Goal: Information Seeking & Learning: Learn about a topic

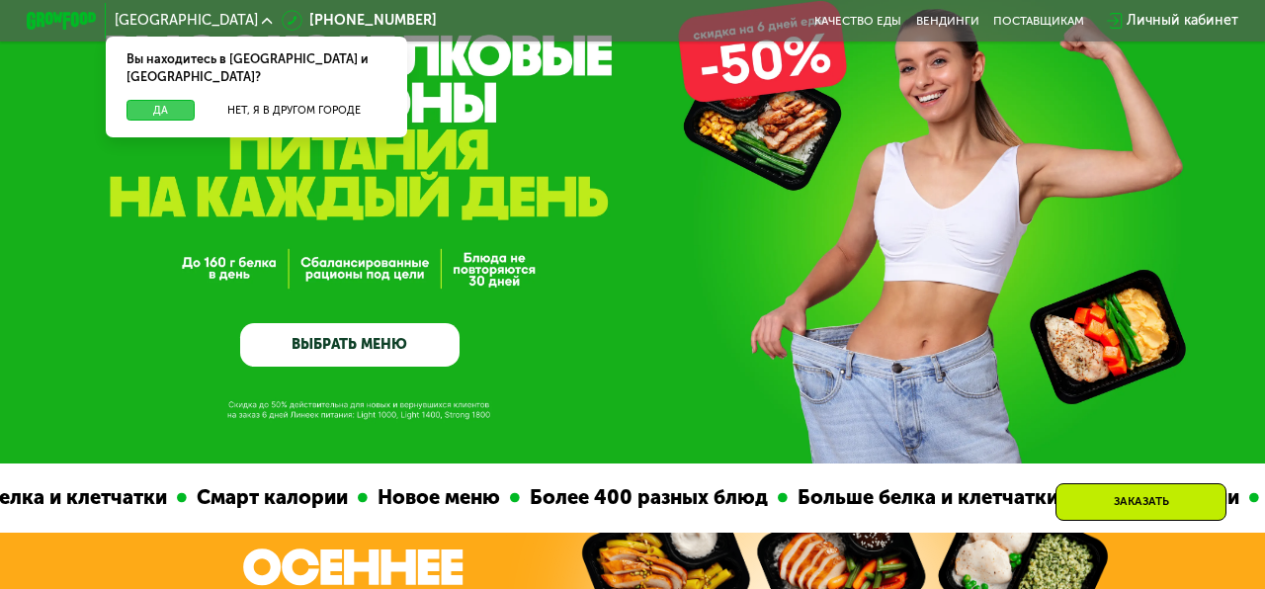
scroll to position [108, 0]
click at [178, 100] on button "Да" at bounding box center [160, 111] width 68 height 22
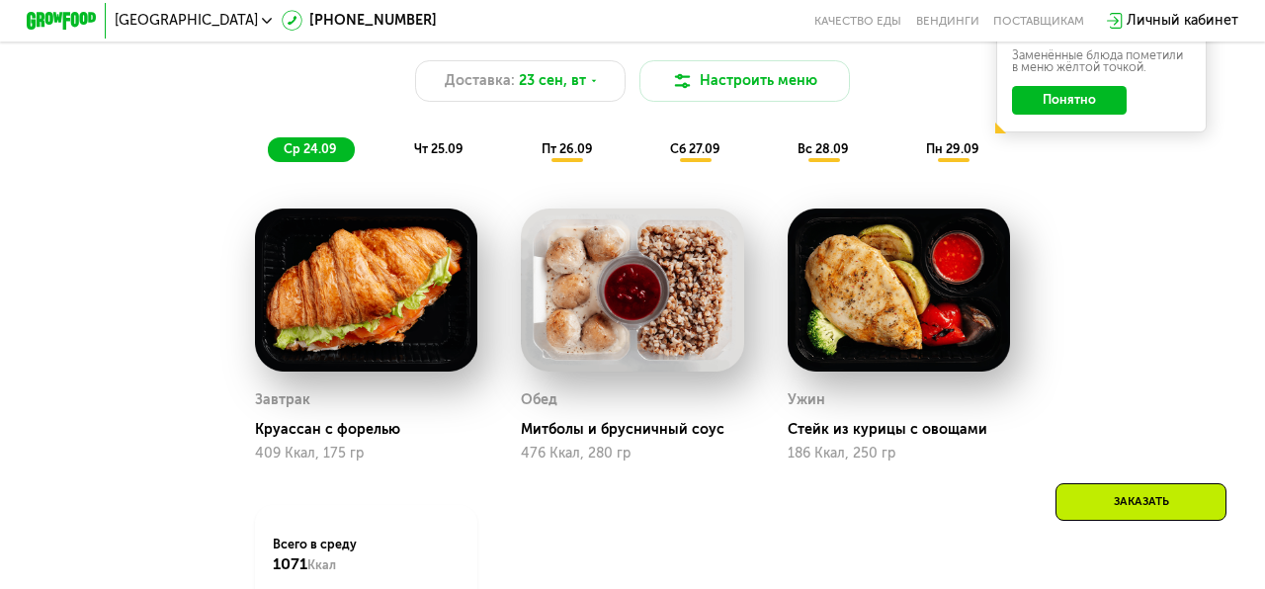
scroll to position [1346, 0]
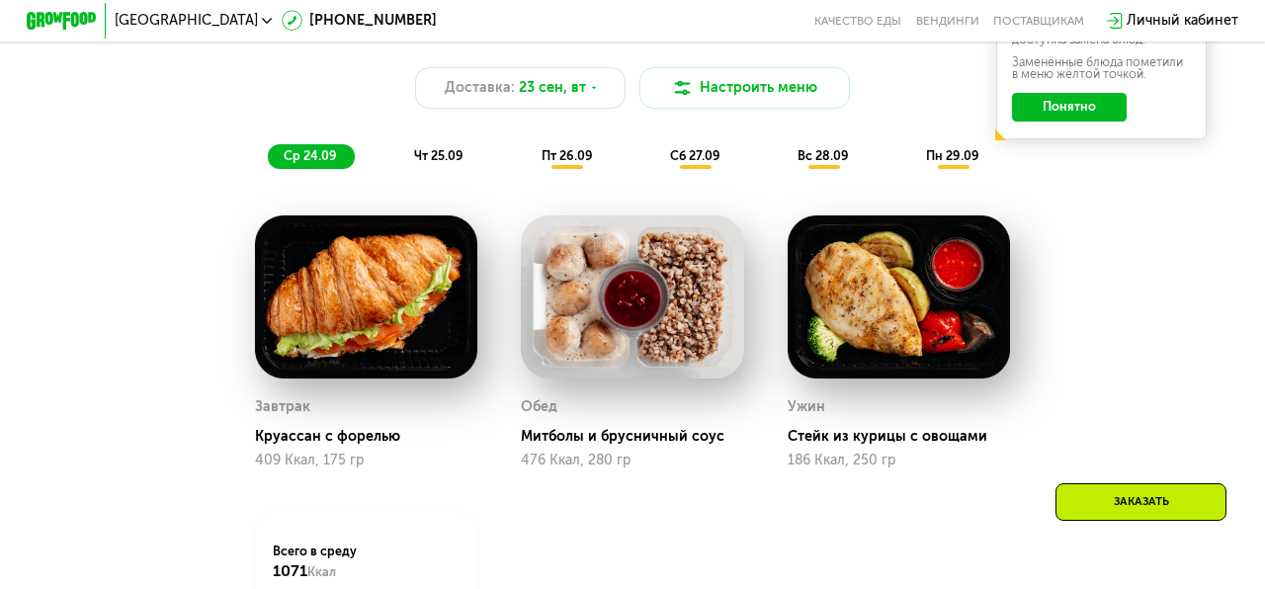
click at [435, 150] on span "чт 25.09" at bounding box center [438, 155] width 49 height 15
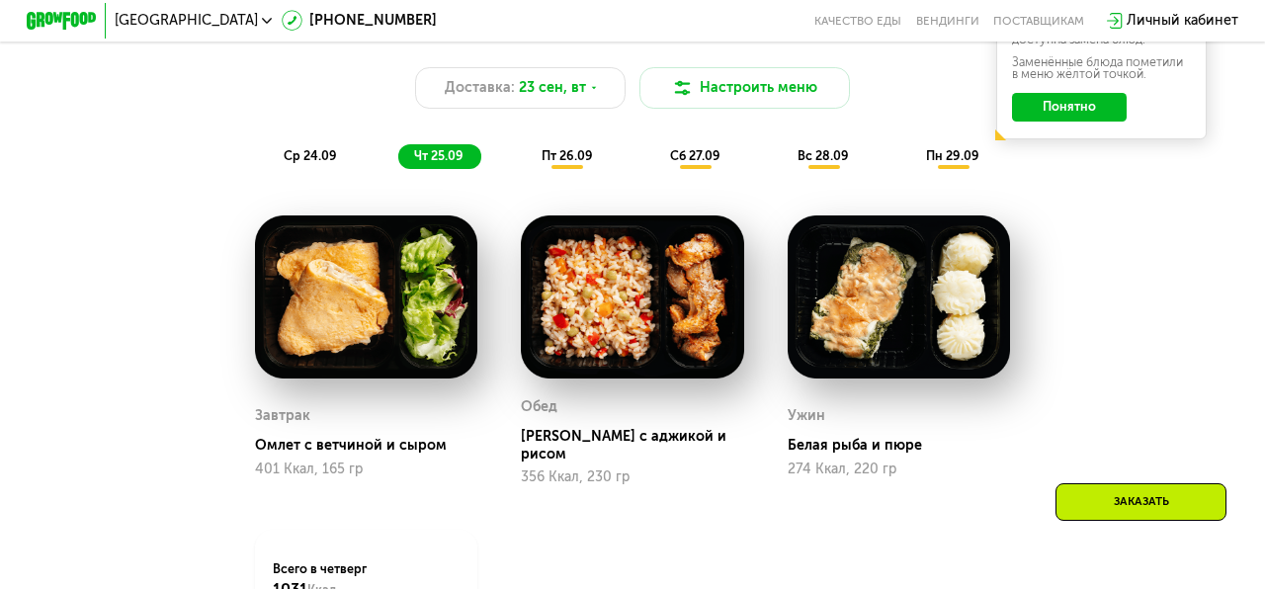
click at [552, 161] on span "пт 26.09" at bounding box center [567, 155] width 51 height 15
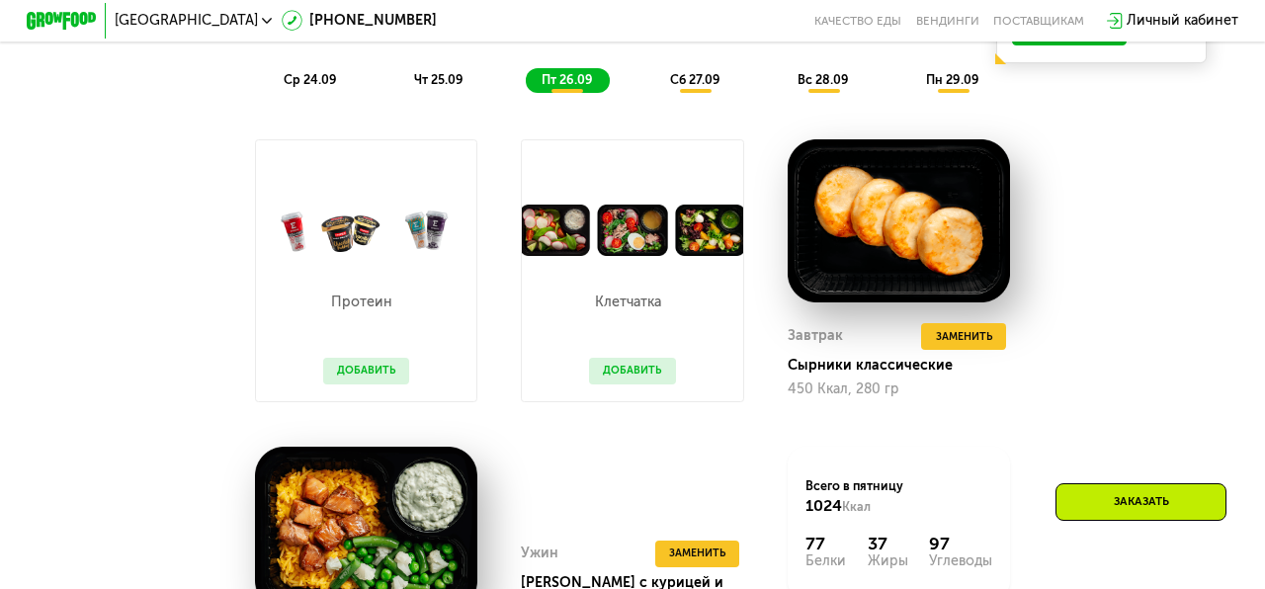
scroll to position [1429, 0]
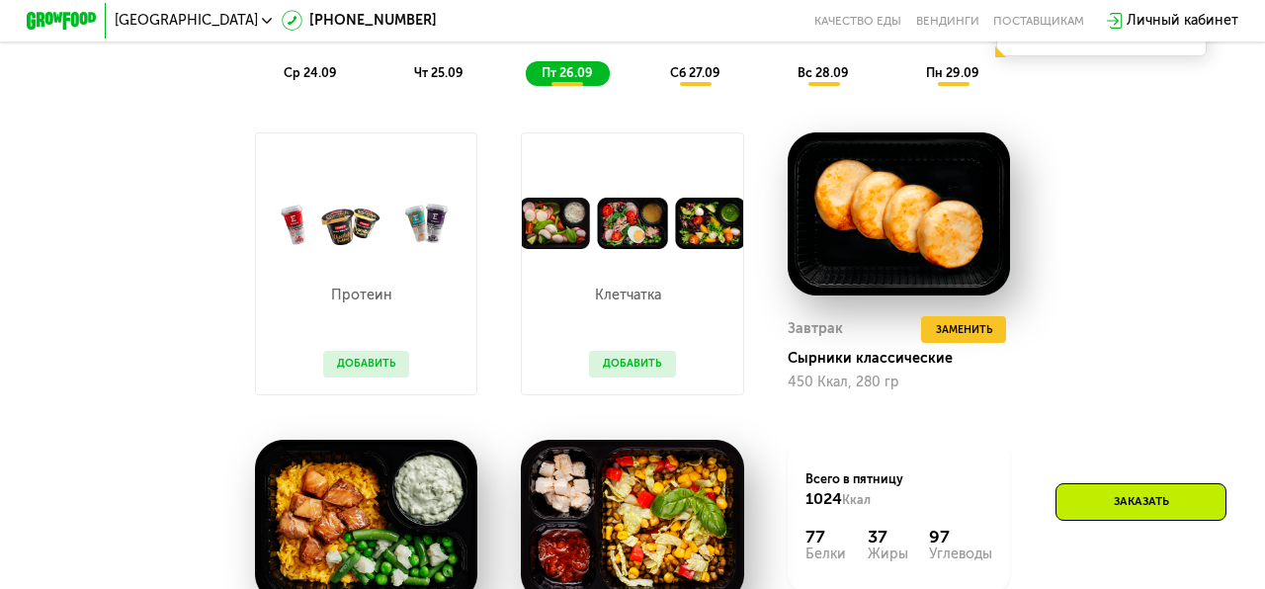
click at [696, 86] on div "Похудение и поддержание формы Доставка: [DATE] Настроить меню ср 24.09 чт 25.09…" at bounding box center [632, 9] width 1061 height 173
click at [687, 82] on div "сб 27.09" at bounding box center [696, 73] width 84 height 25
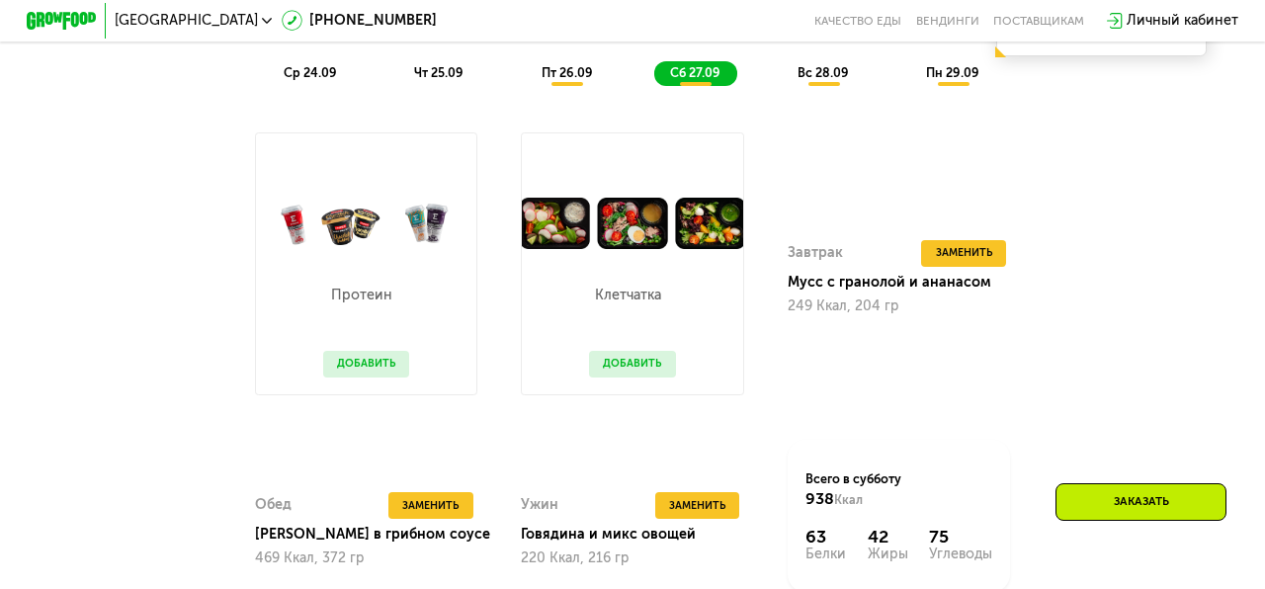
scroll to position [1436, 0]
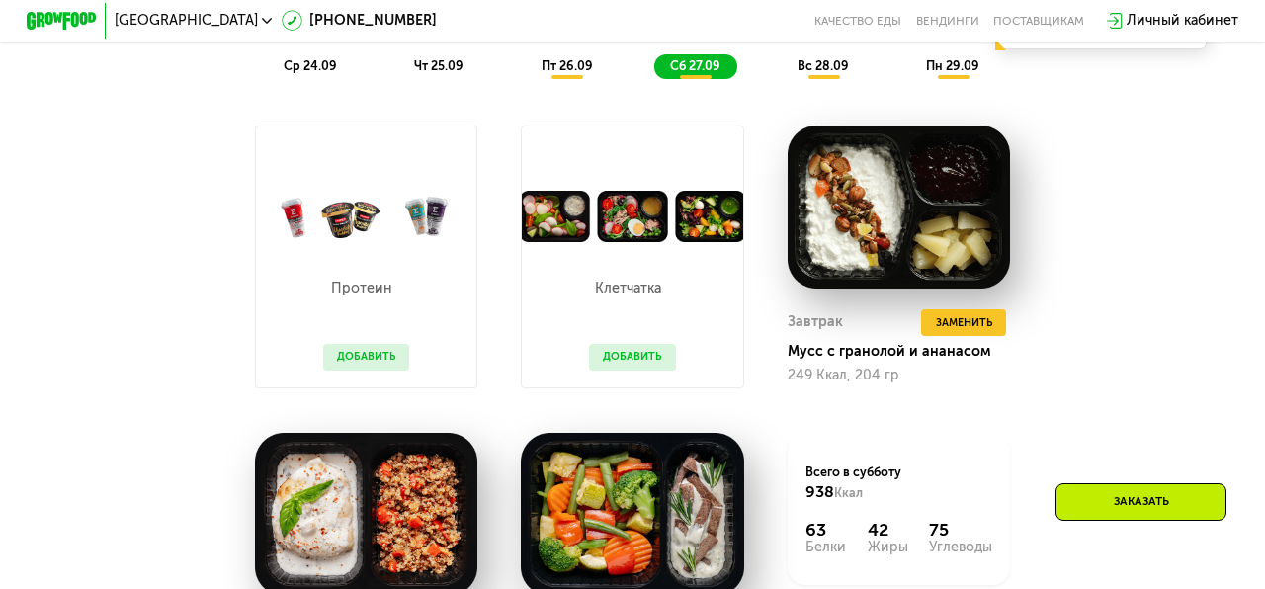
click at [819, 65] on span "вс 28.09" at bounding box center [822, 65] width 51 height 15
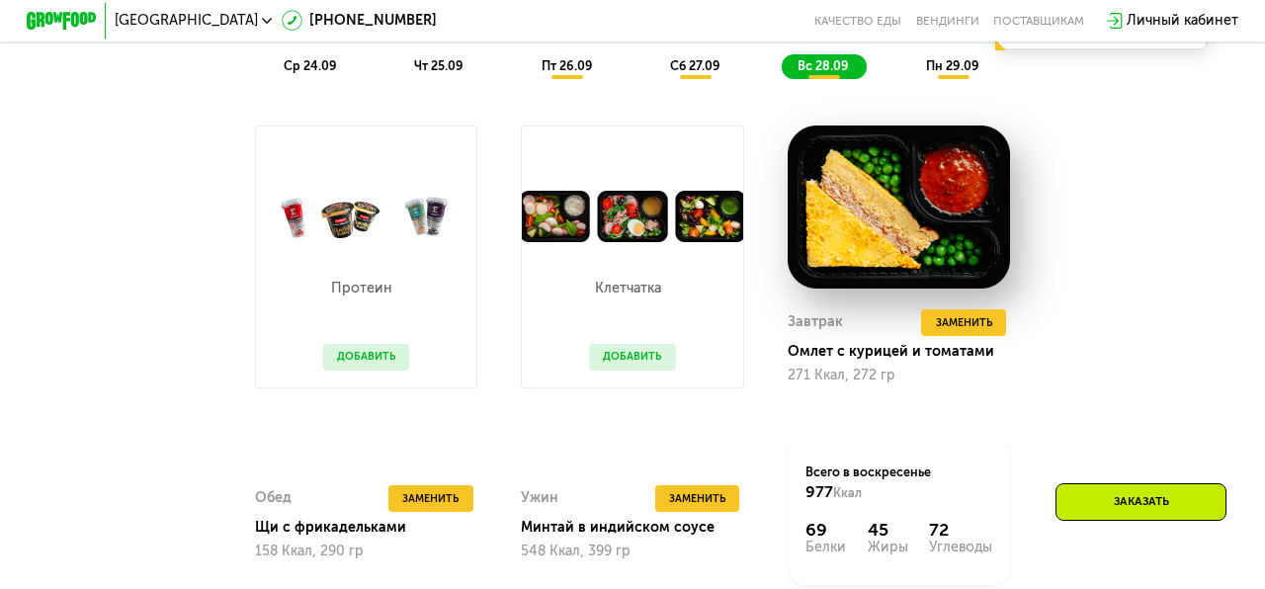
scroll to position [1439, 0]
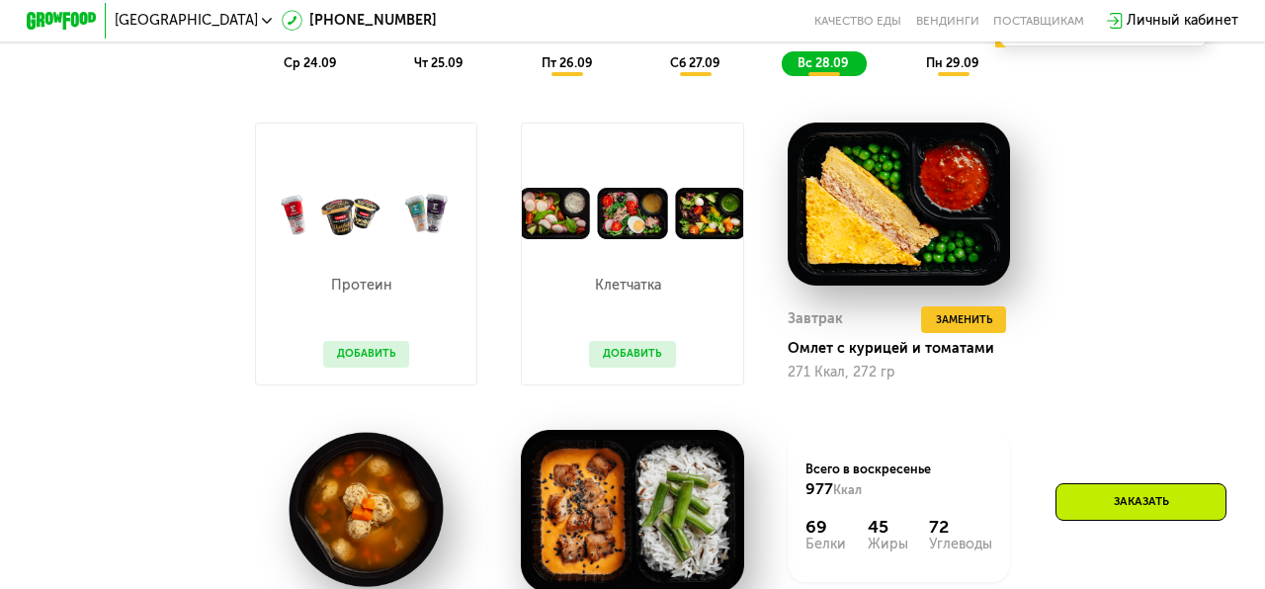
click at [942, 65] on span "пн 29.09" at bounding box center [952, 62] width 53 height 15
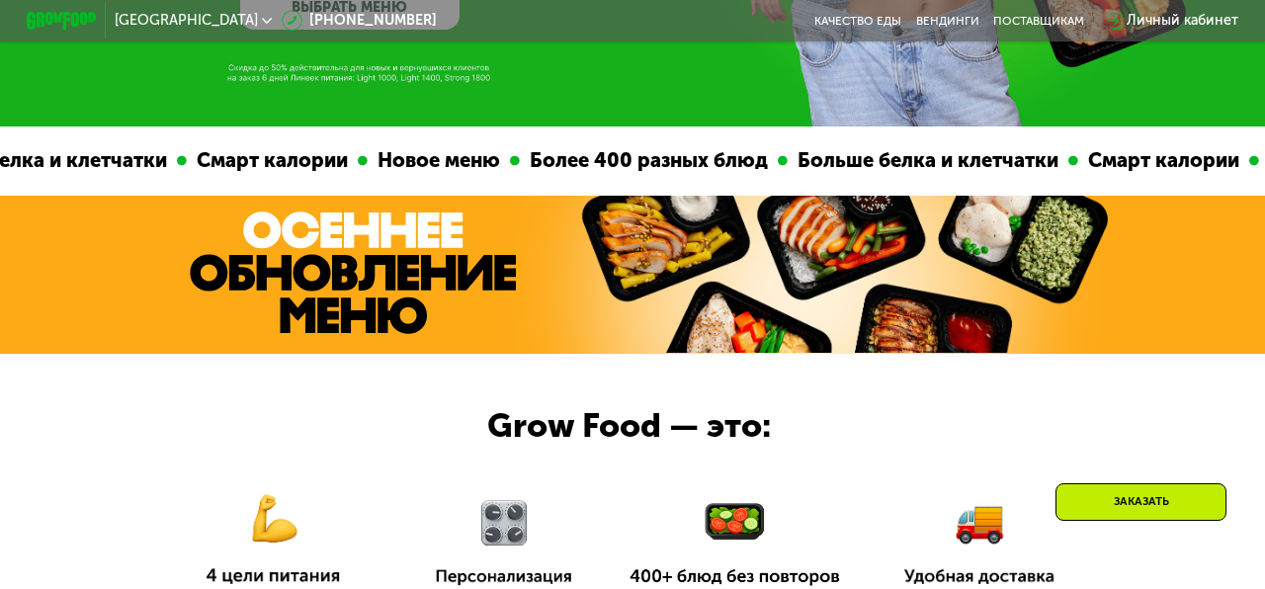
scroll to position [439, 0]
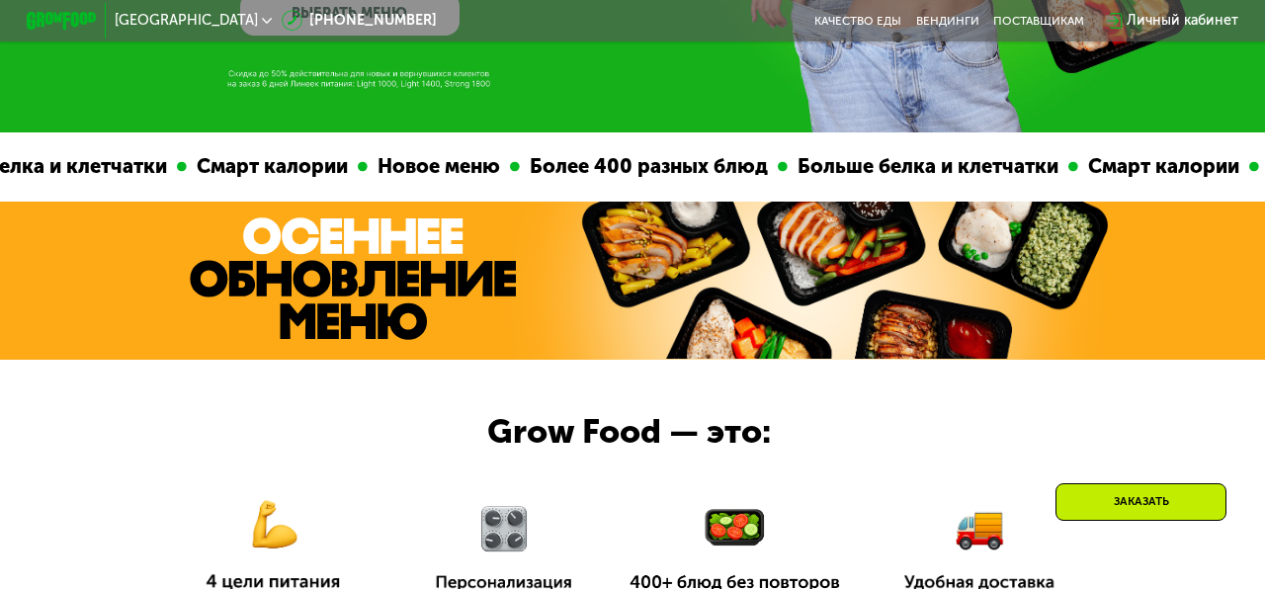
click at [370, 257] on img at bounding box center [353, 278] width 326 height 123
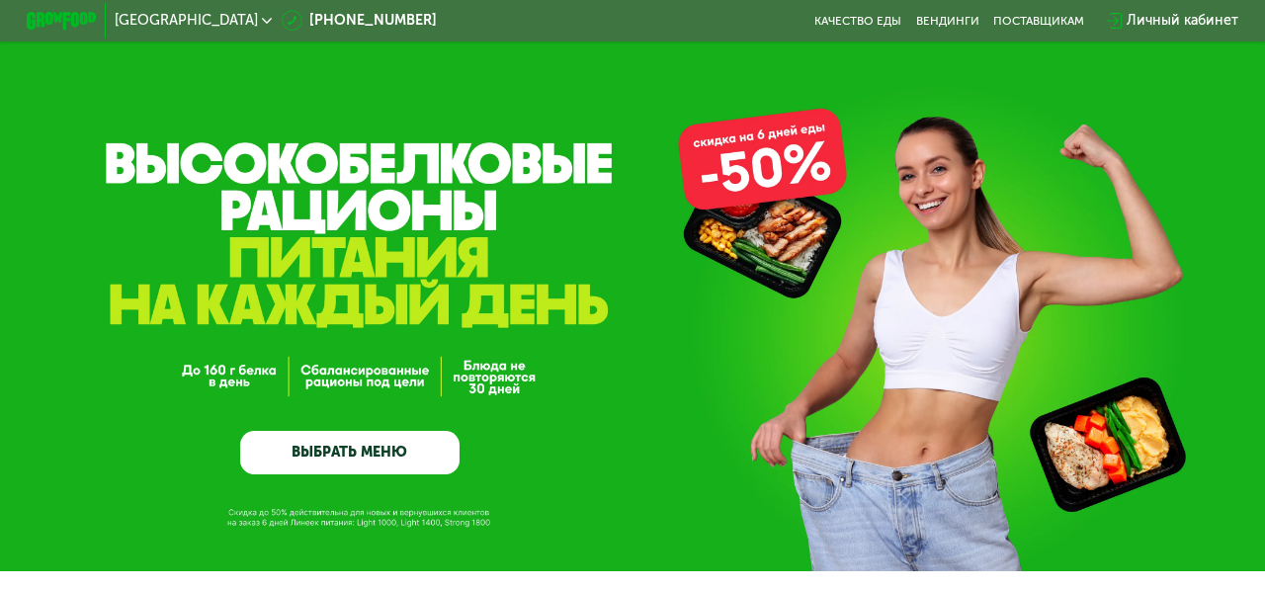
scroll to position [1, 0]
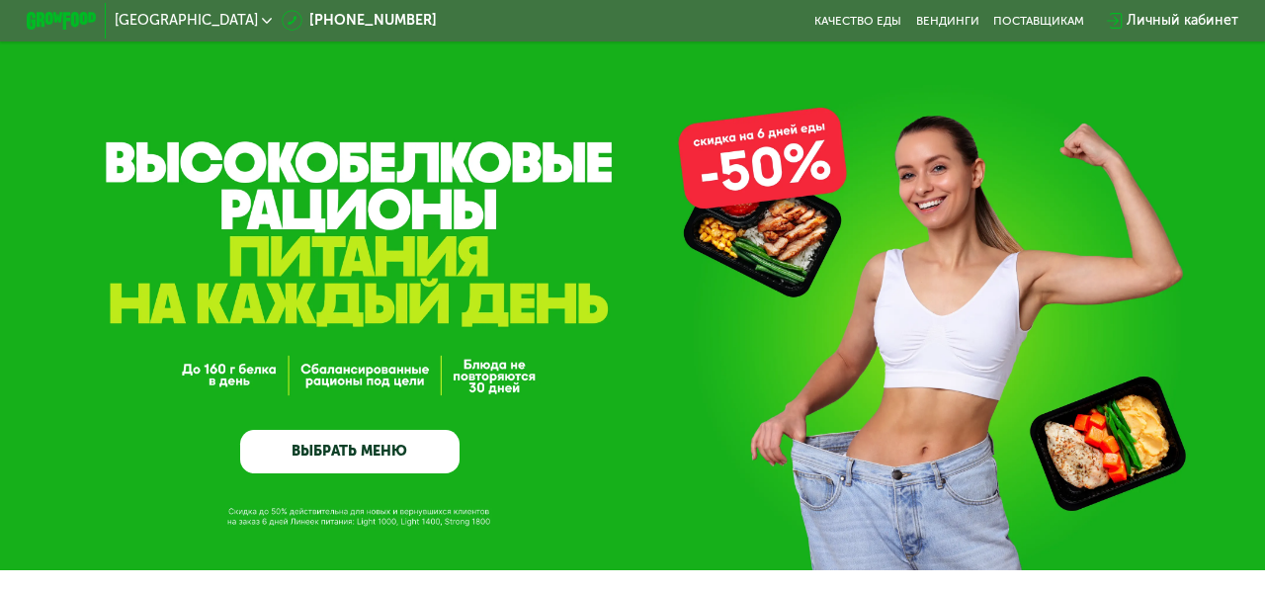
click at [357, 449] on link "ВЫБРАТЬ МЕНЮ" at bounding box center [349, 451] width 218 height 43
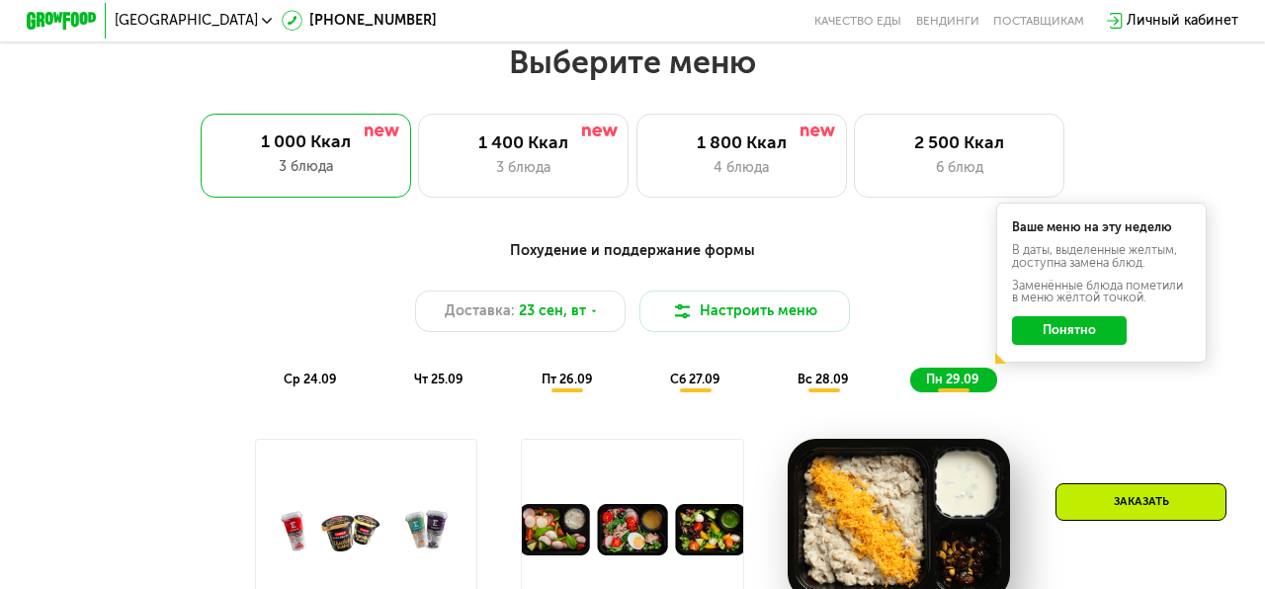
scroll to position [1128, 0]
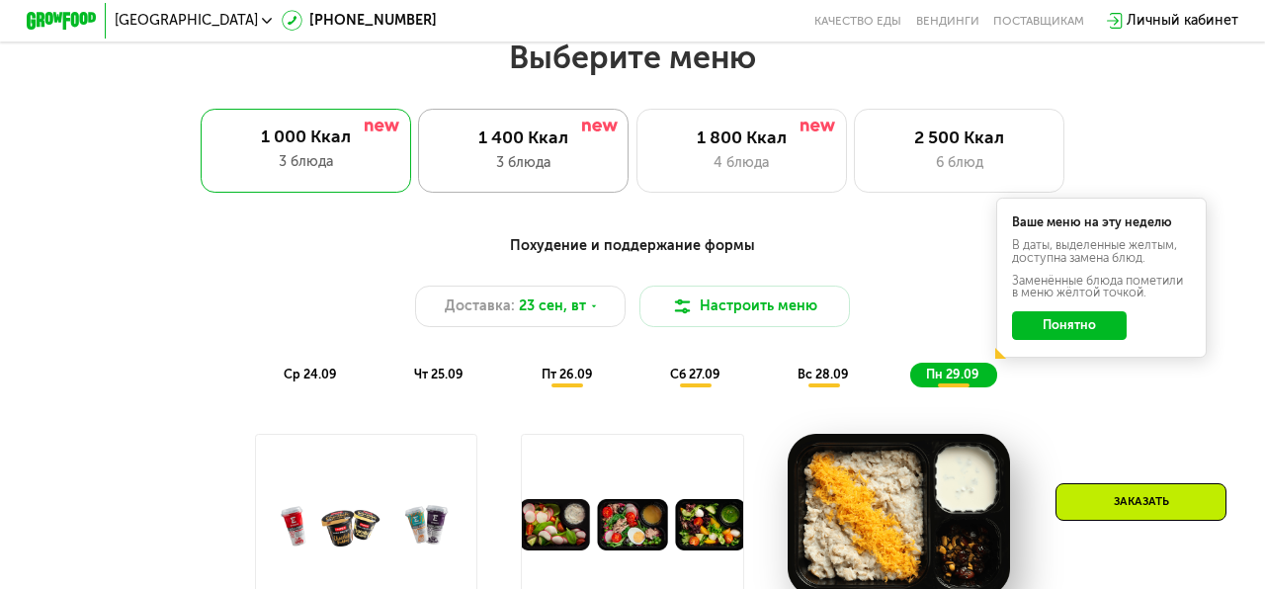
click at [507, 159] on div "3 блюда" at bounding box center [524, 162] width 174 height 21
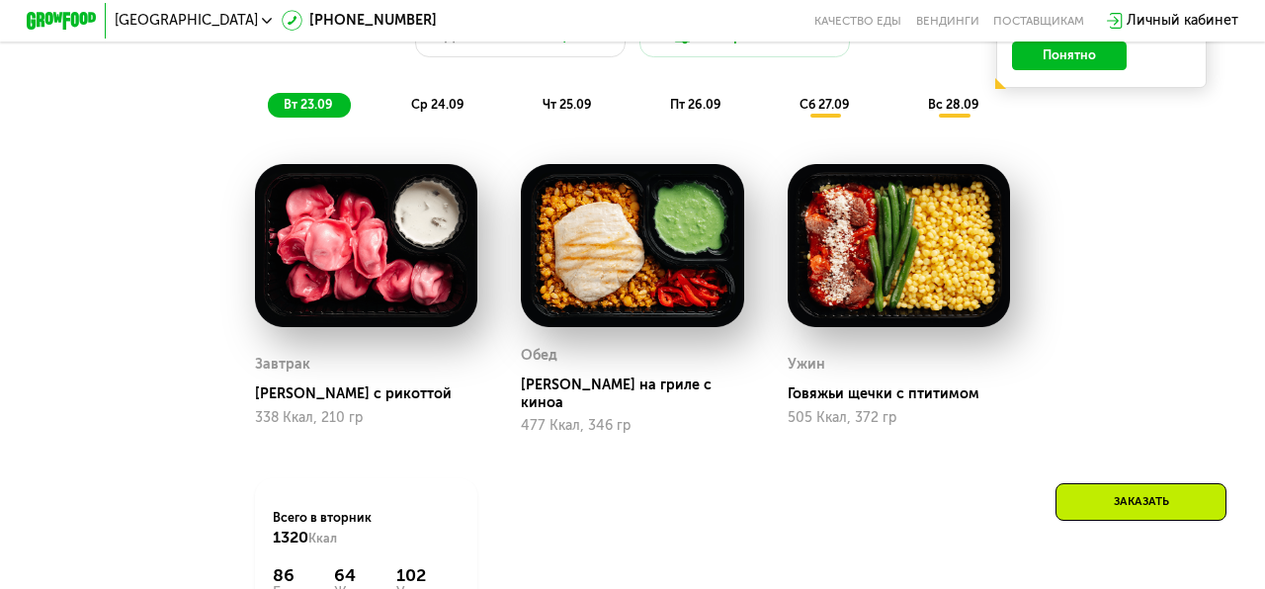
scroll to position [1393, 0]
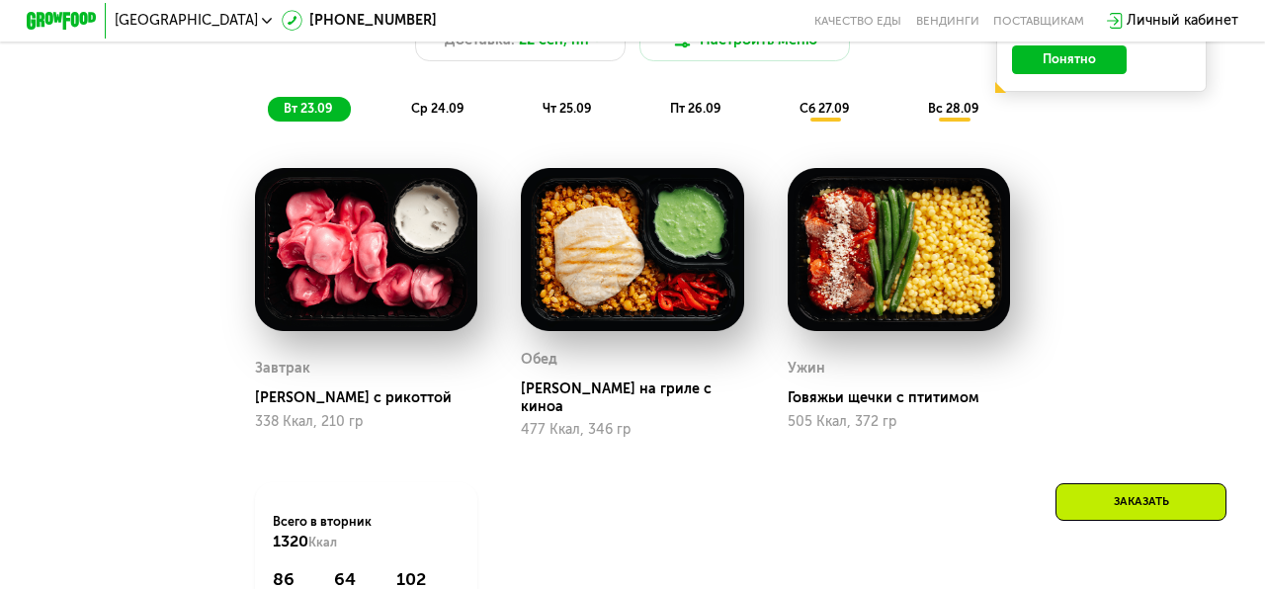
click at [694, 109] on span "пт 26.09" at bounding box center [695, 108] width 51 height 15
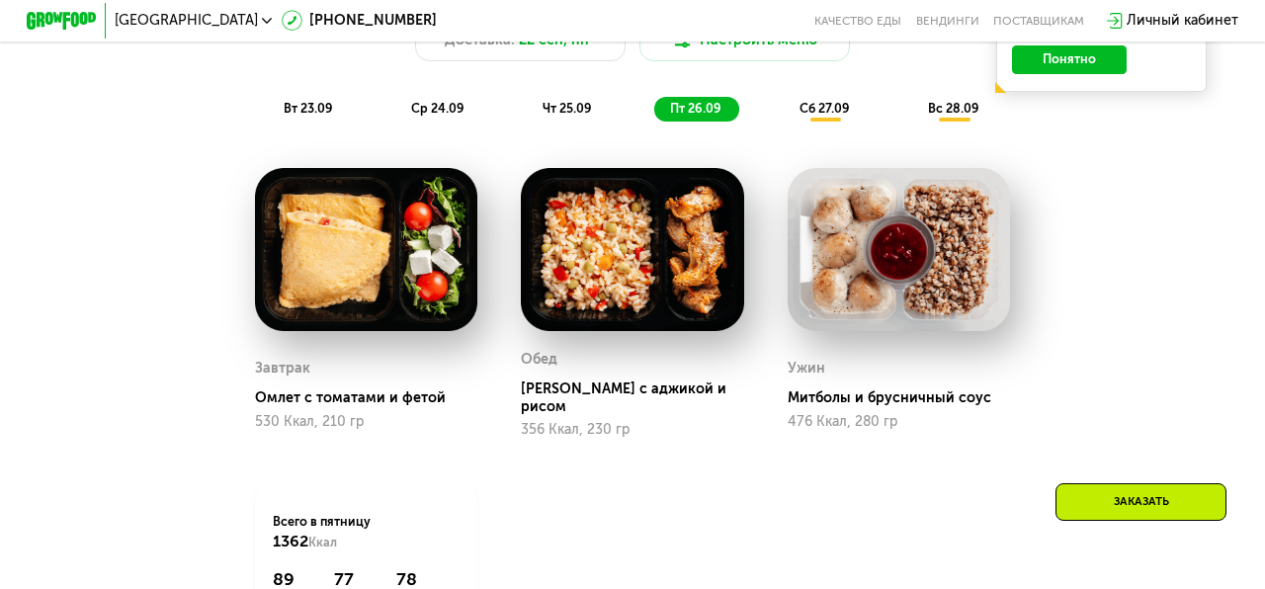
click at [810, 108] on span "сб 27.09" at bounding box center [824, 108] width 50 height 15
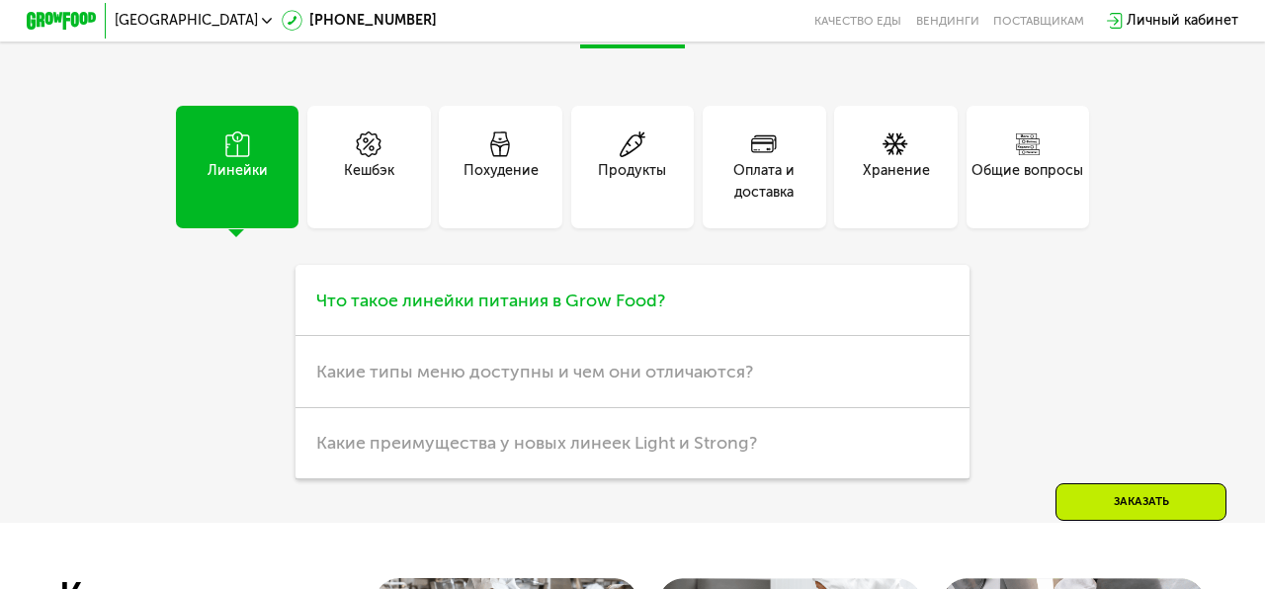
scroll to position [4781, 0]
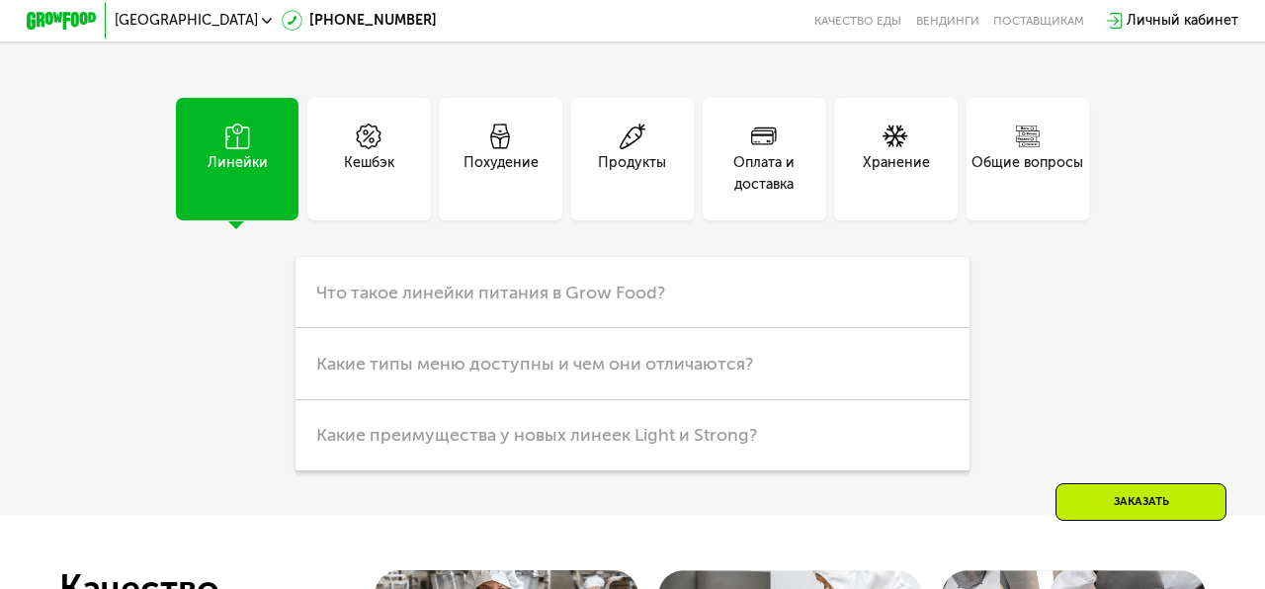
click at [508, 169] on div "Похудение" at bounding box center [500, 173] width 75 height 42
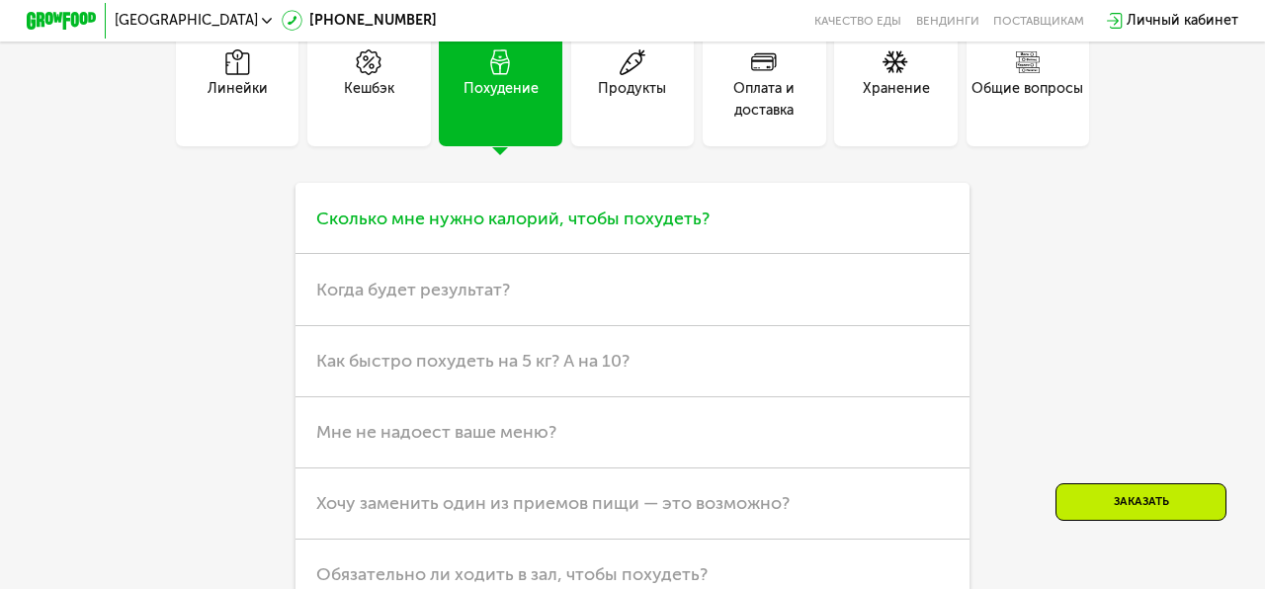
scroll to position [4858, 0]
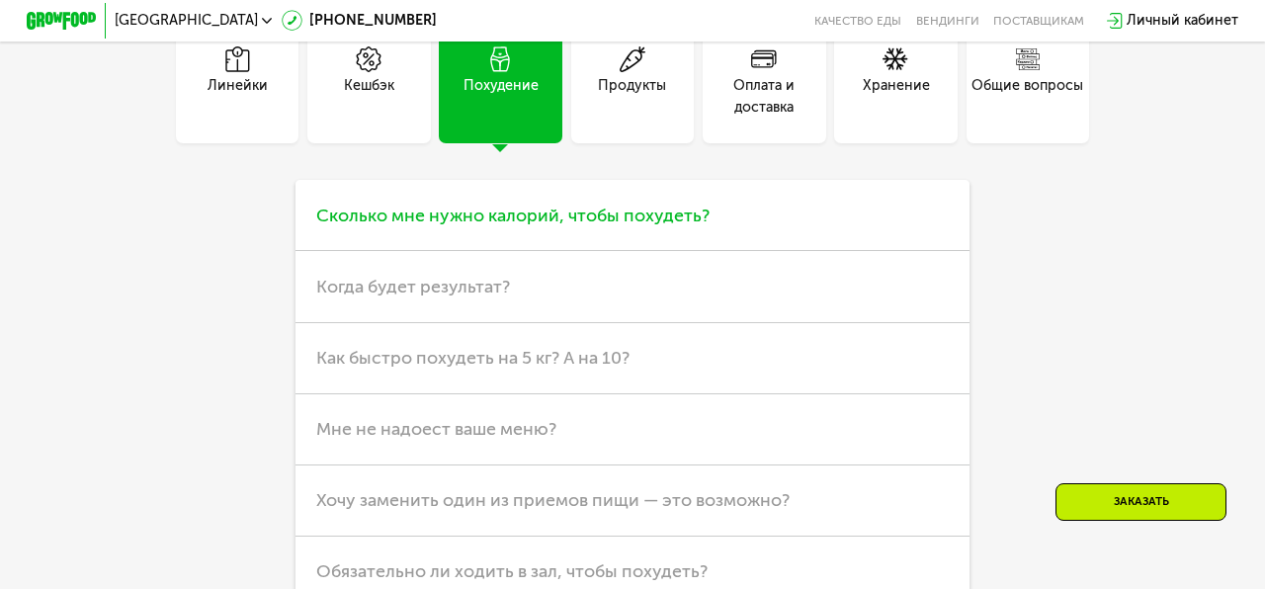
click at [490, 213] on span "Сколько мне нужно калорий, чтобы похудеть?" at bounding box center [512, 216] width 393 height 22
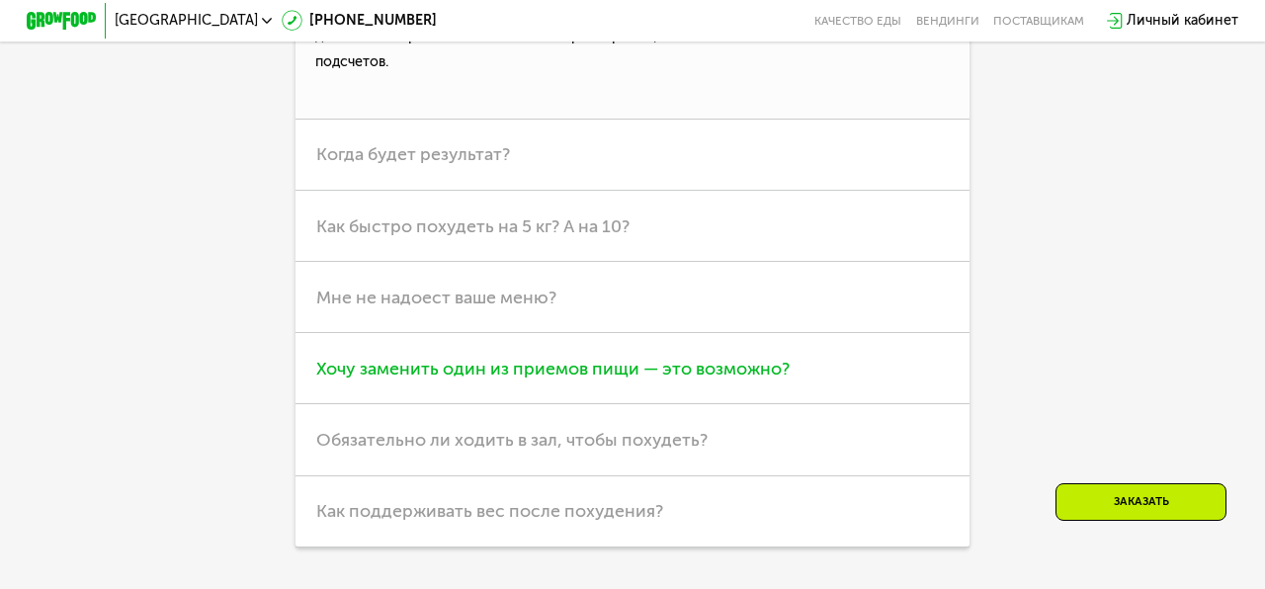
scroll to position [5122, 0]
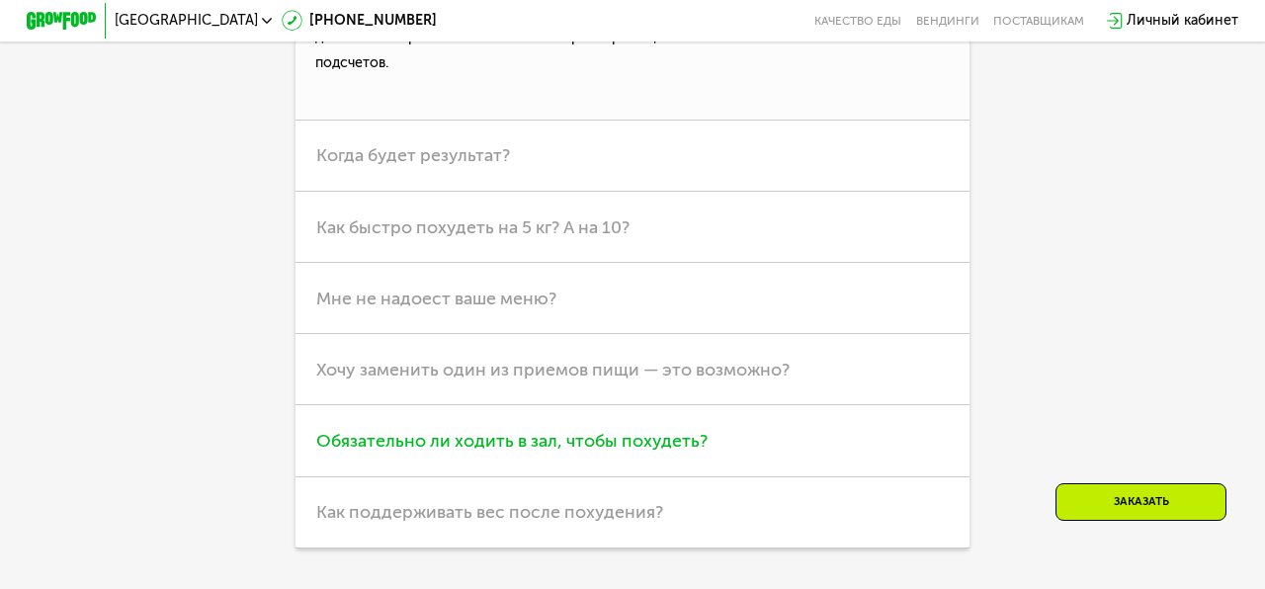
click at [483, 439] on span "Обязательно ли ходить в зал, чтобы похудеть?" at bounding box center [511, 441] width 391 height 22
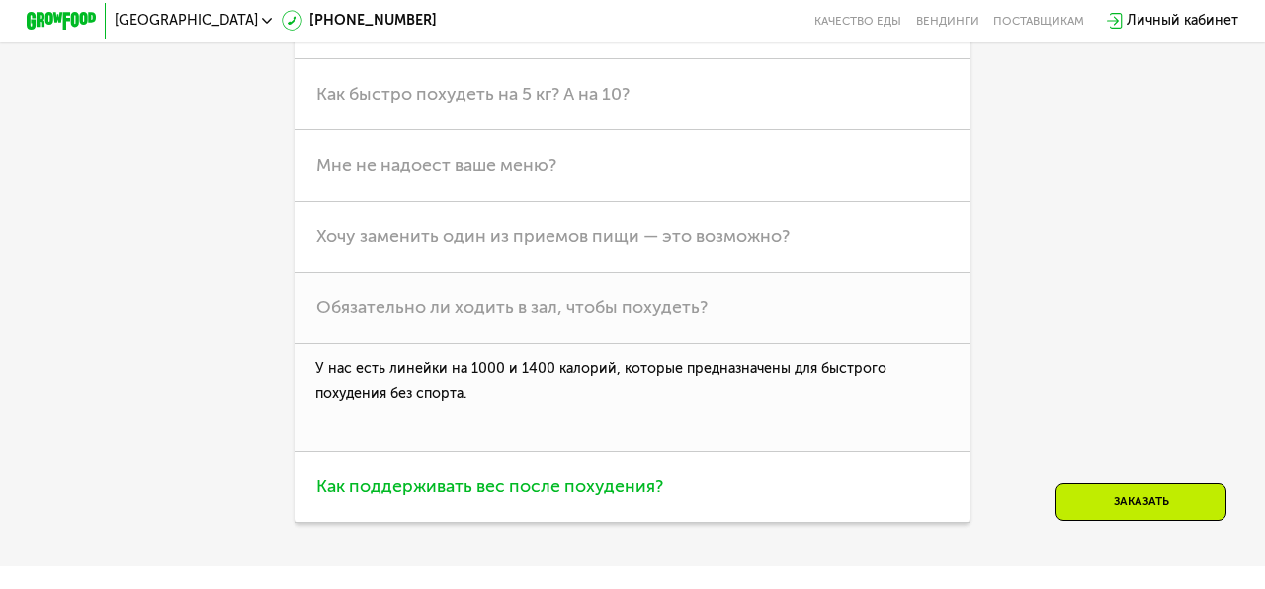
click at [493, 481] on span "Как поддерживать вес после похудения?" at bounding box center [489, 486] width 347 height 22
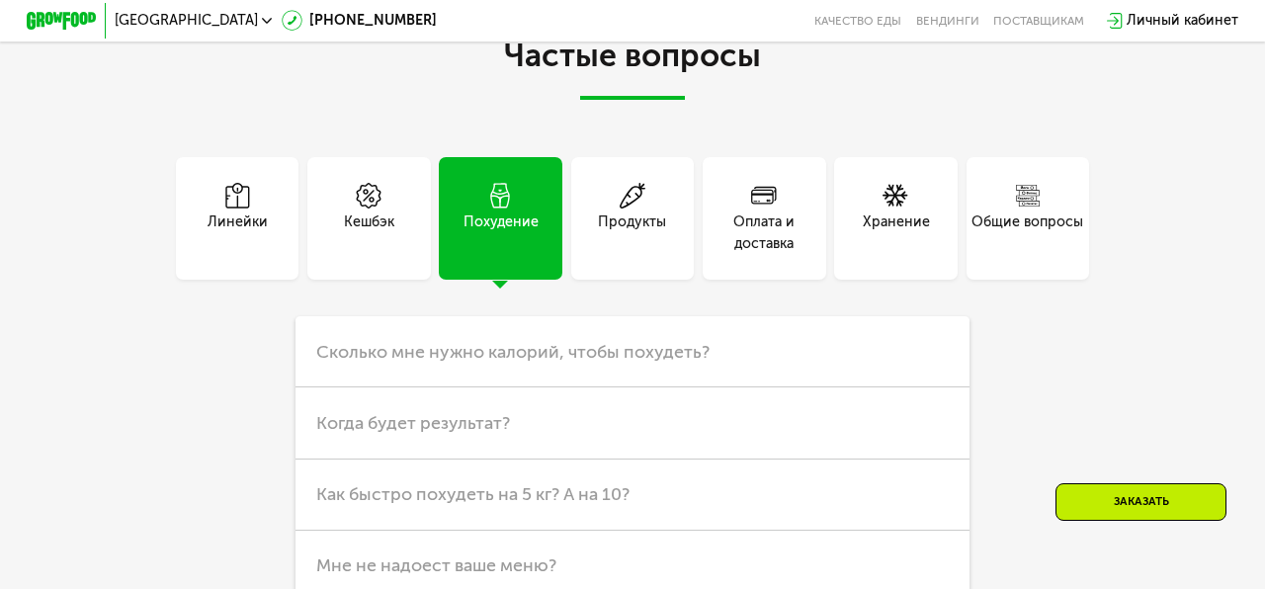
scroll to position [4624, 0]
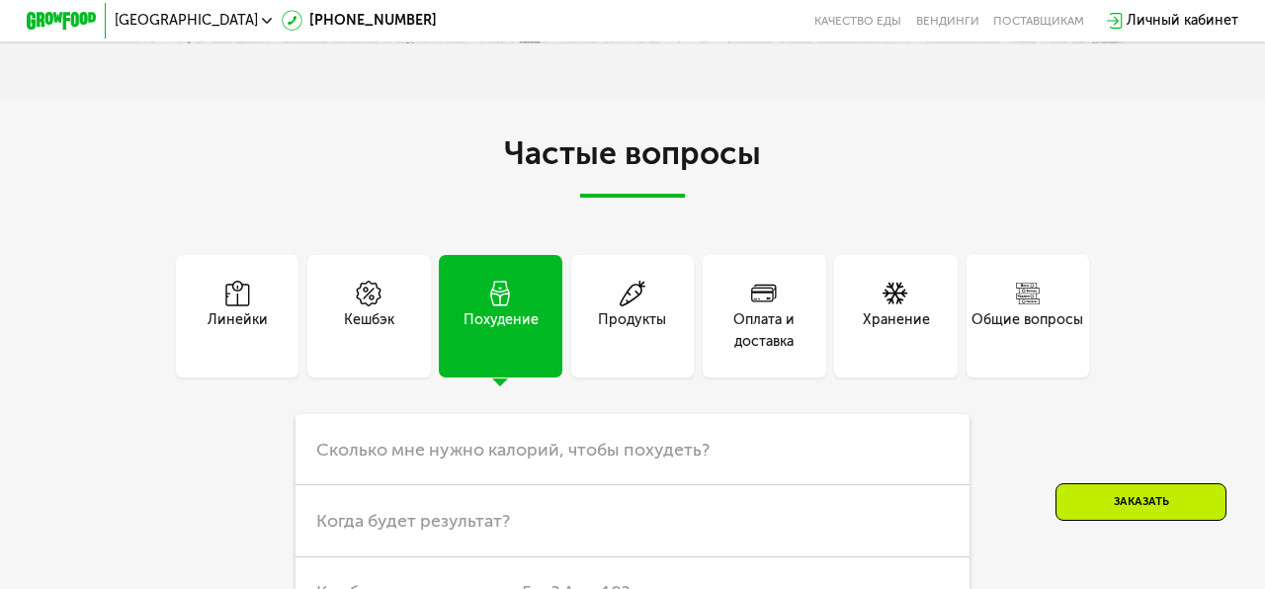
click at [248, 327] on div "Линейки" at bounding box center [238, 330] width 60 height 42
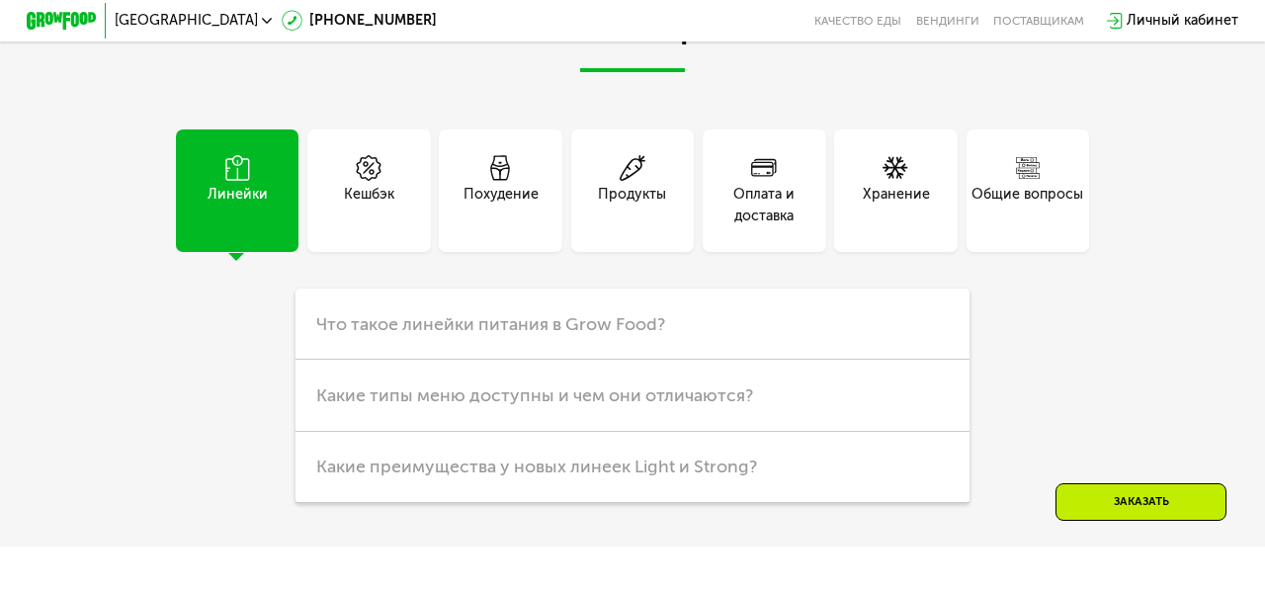
scroll to position [4757, 0]
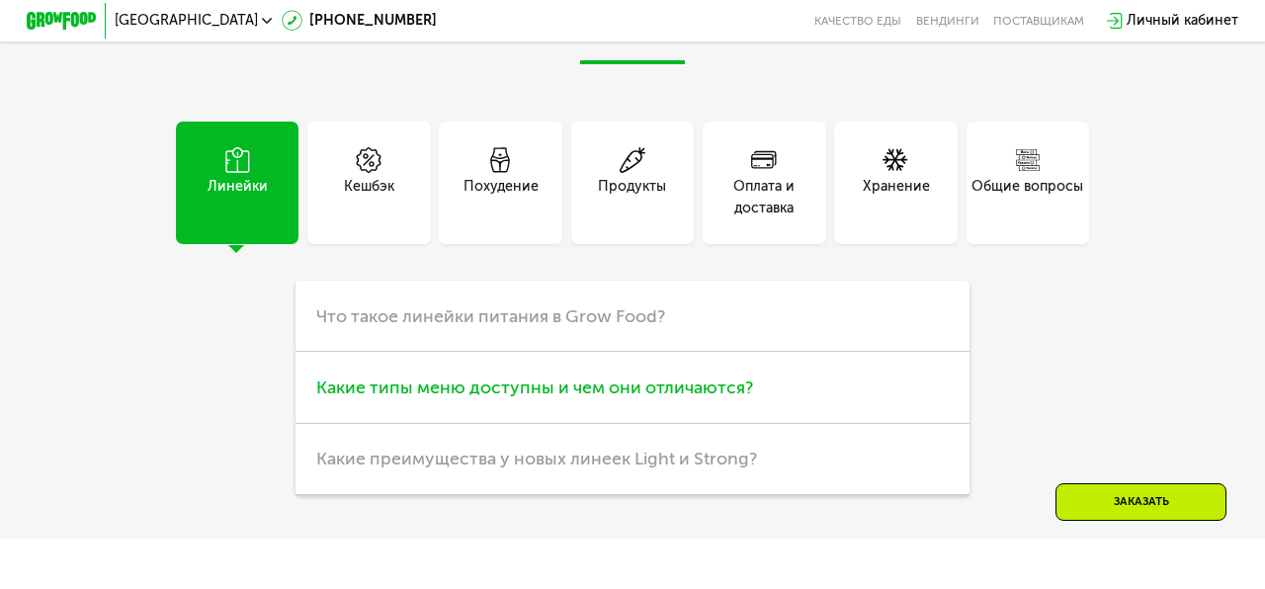
click at [429, 371] on h3 "Какие типы меню доступны и чем они отличаются?" at bounding box center [632, 387] width 675 height 71
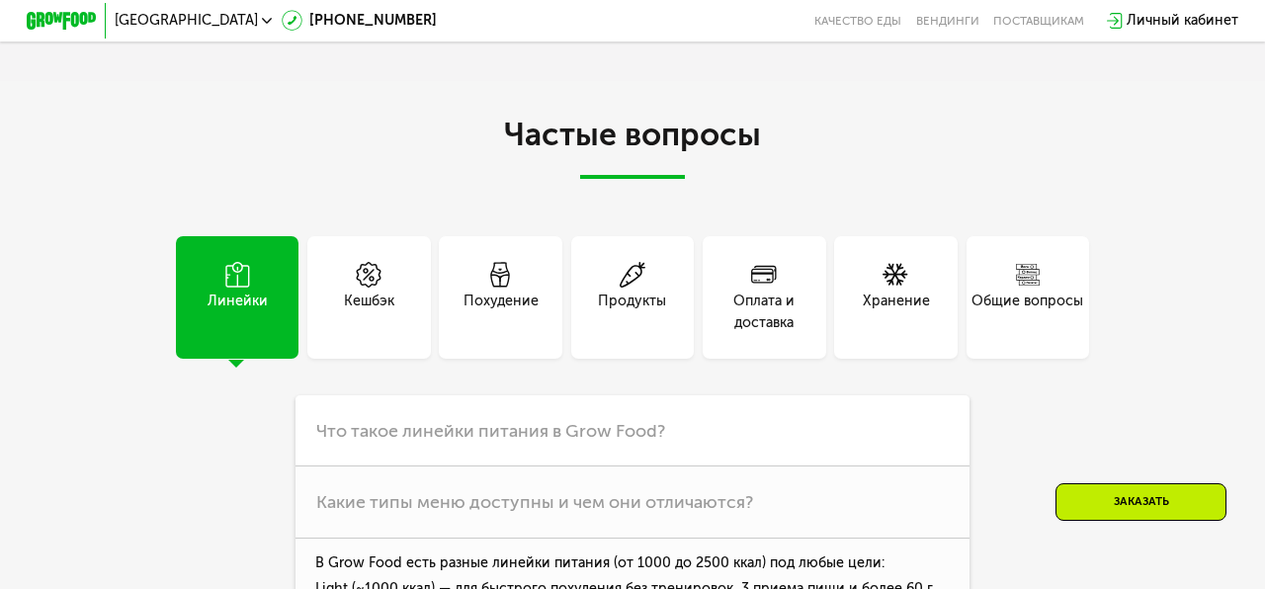
scroll to position [4628, 0]
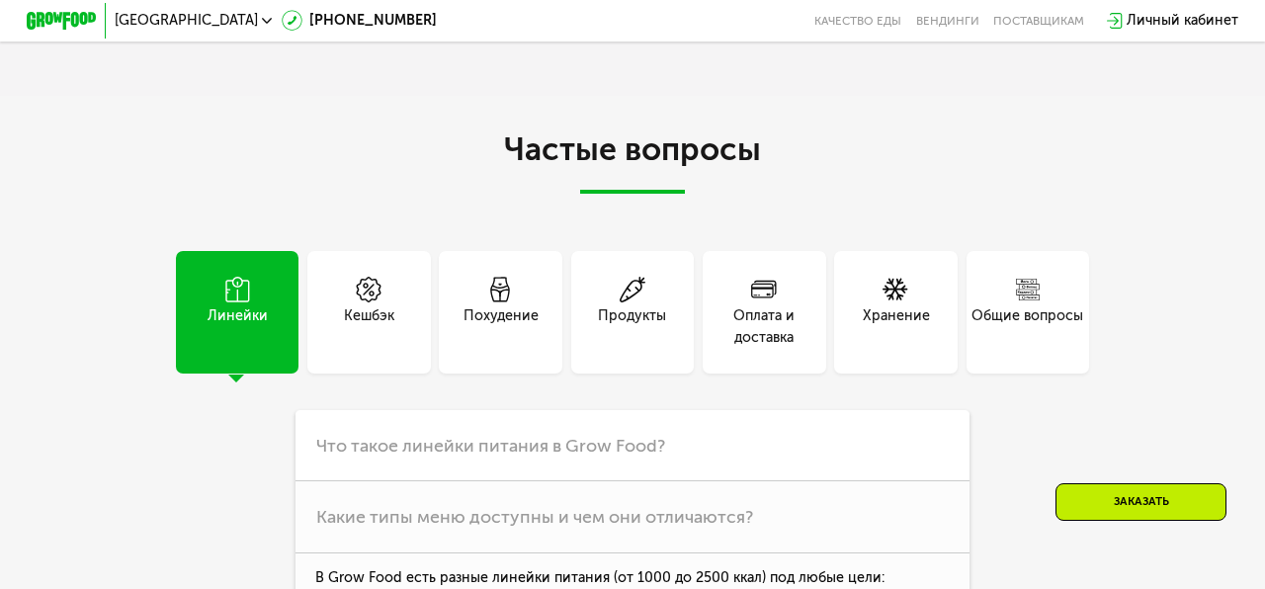
click at [383, 312] on div "Кешбэк" at bounding box center [369, 326] width 50 height 42
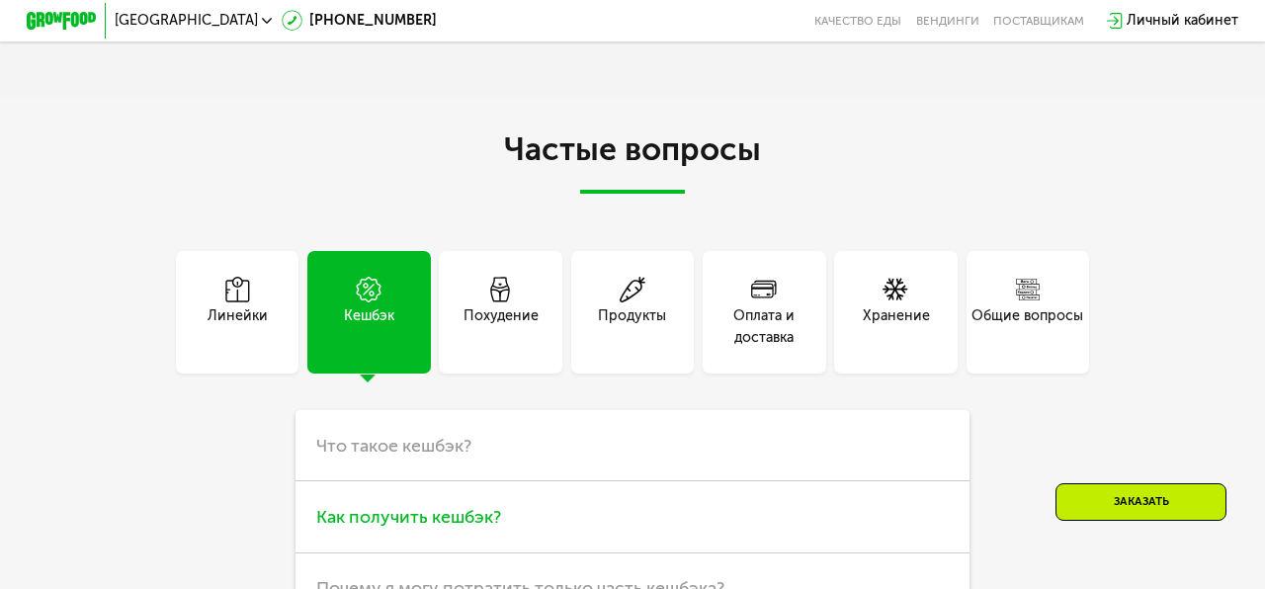
click at [415, 521] on span "Как получить кешбэк?" at bounding box center [408, 517] width 185 height 22
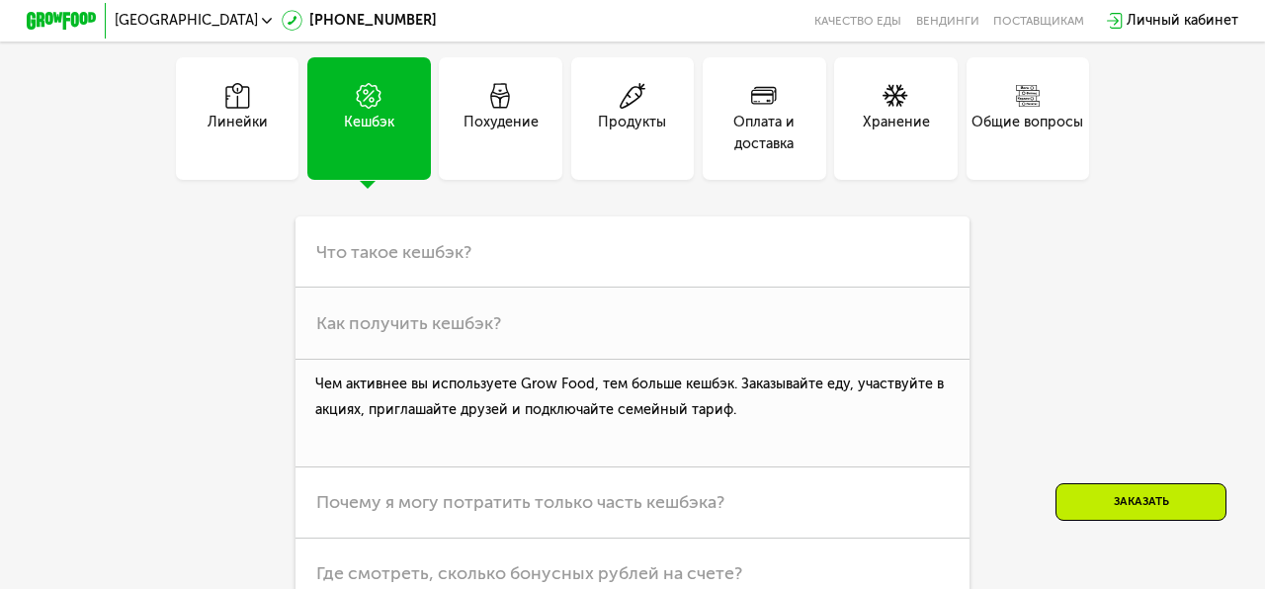
scroll to position [4744, 0]
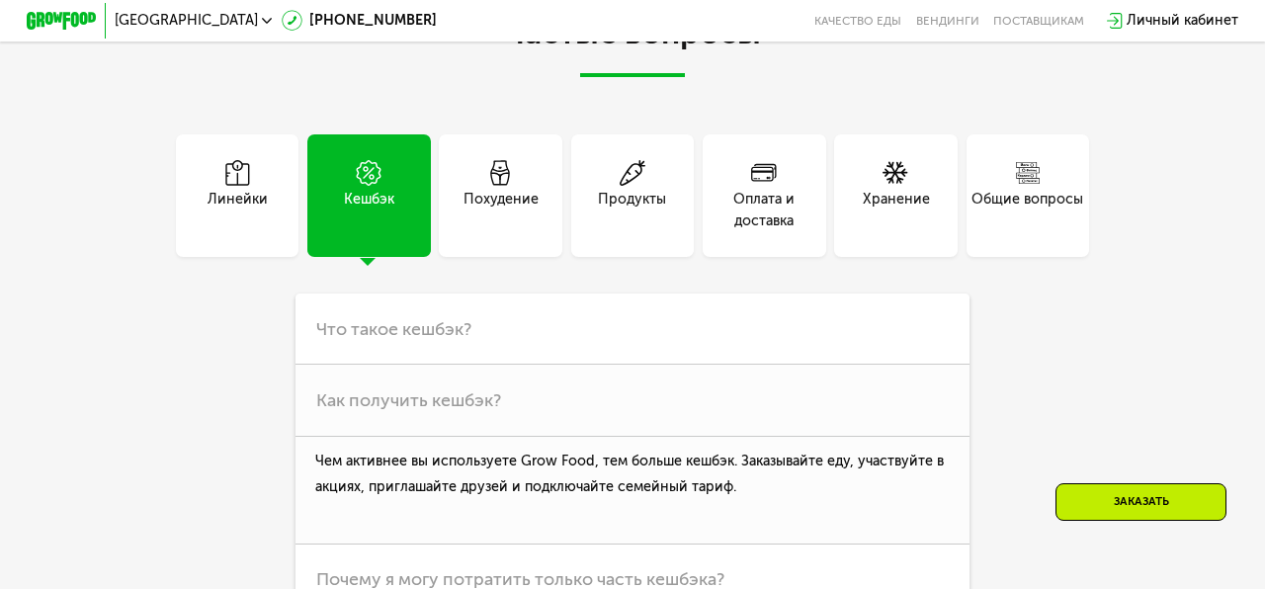
click at [777, 210] on div "Оплата и доставка" at bounding box center [764, 210] width 123 height 42
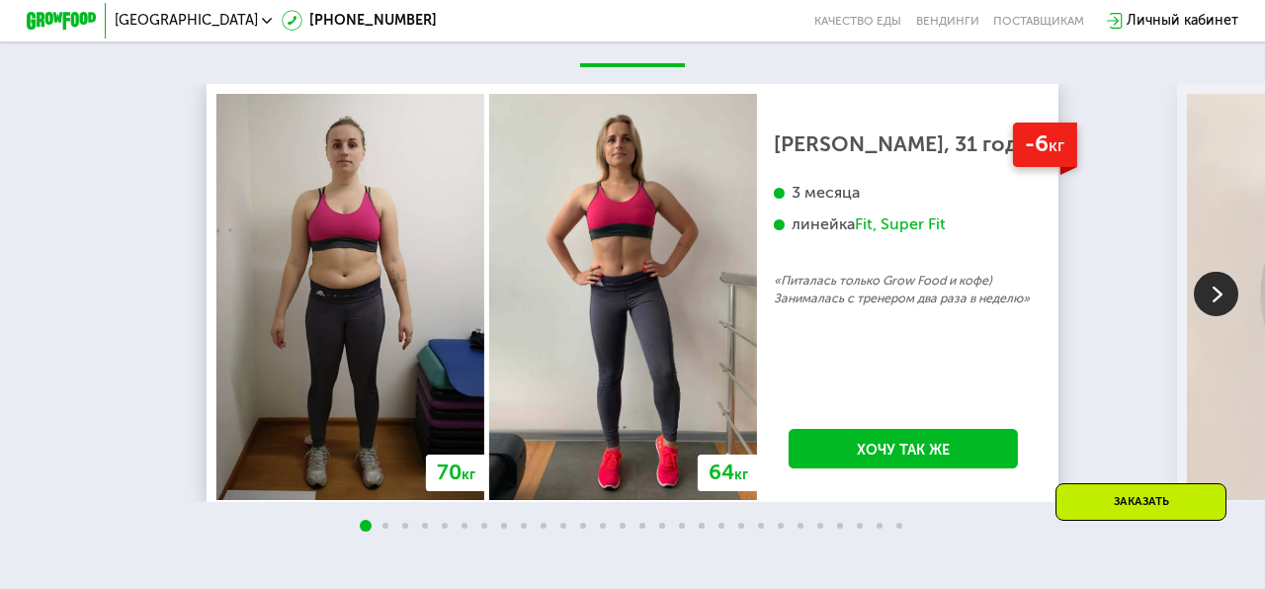
scroll to position [3469, 0]
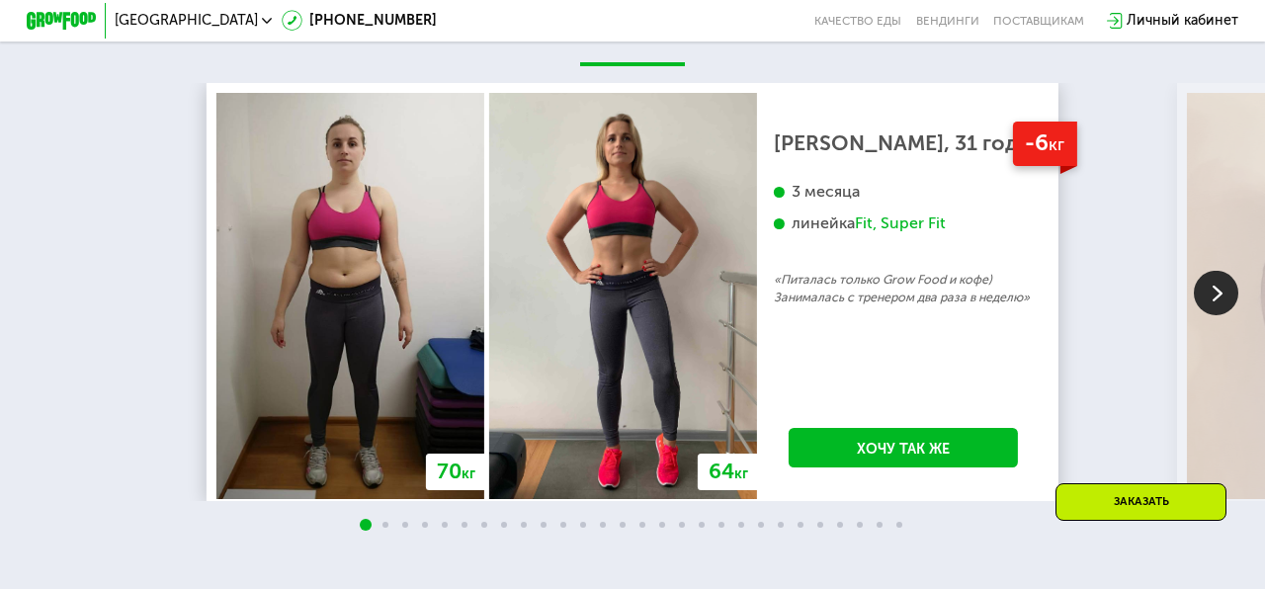
click at [1214, 291] on img at bounding box center [1216, 293] width 44 height 44
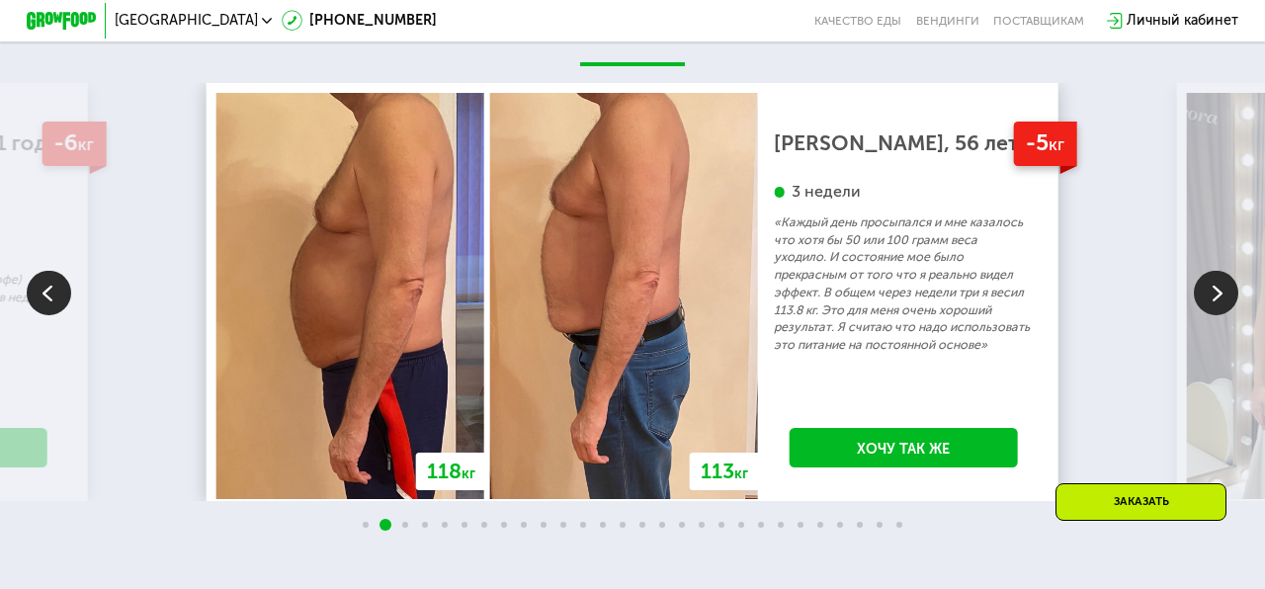
click at [1214, 291] on img at bounding box center [1216, 293] width 44 height 44
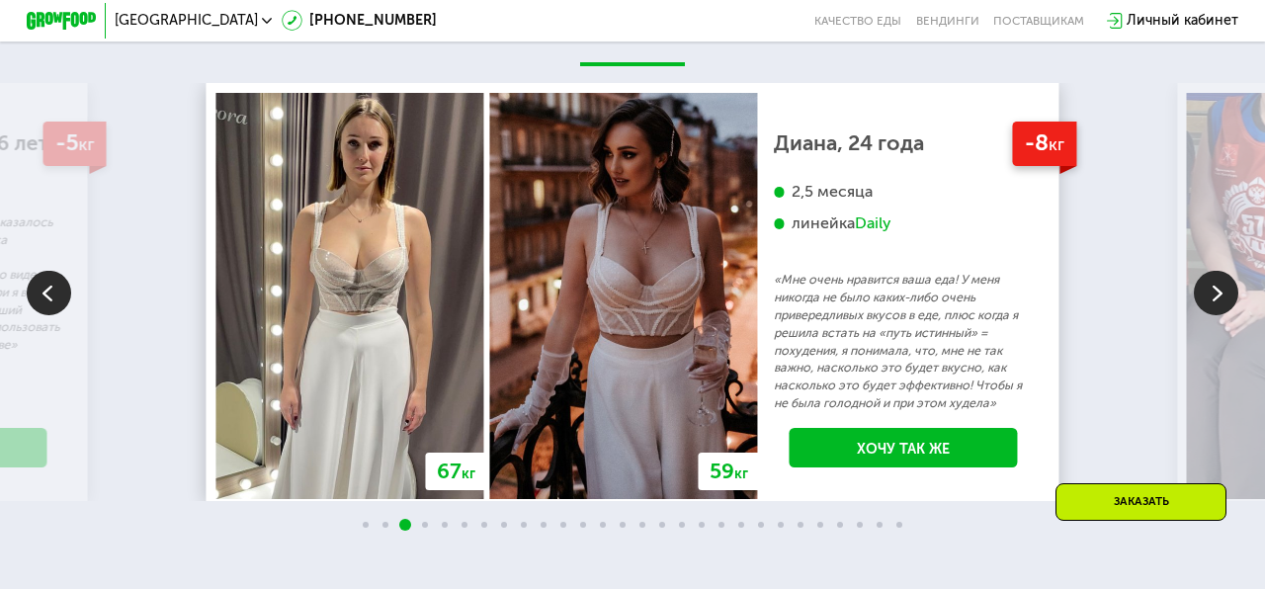
click at [1214, 291] on img at bounding box center [1216, 293] width 44 height 44
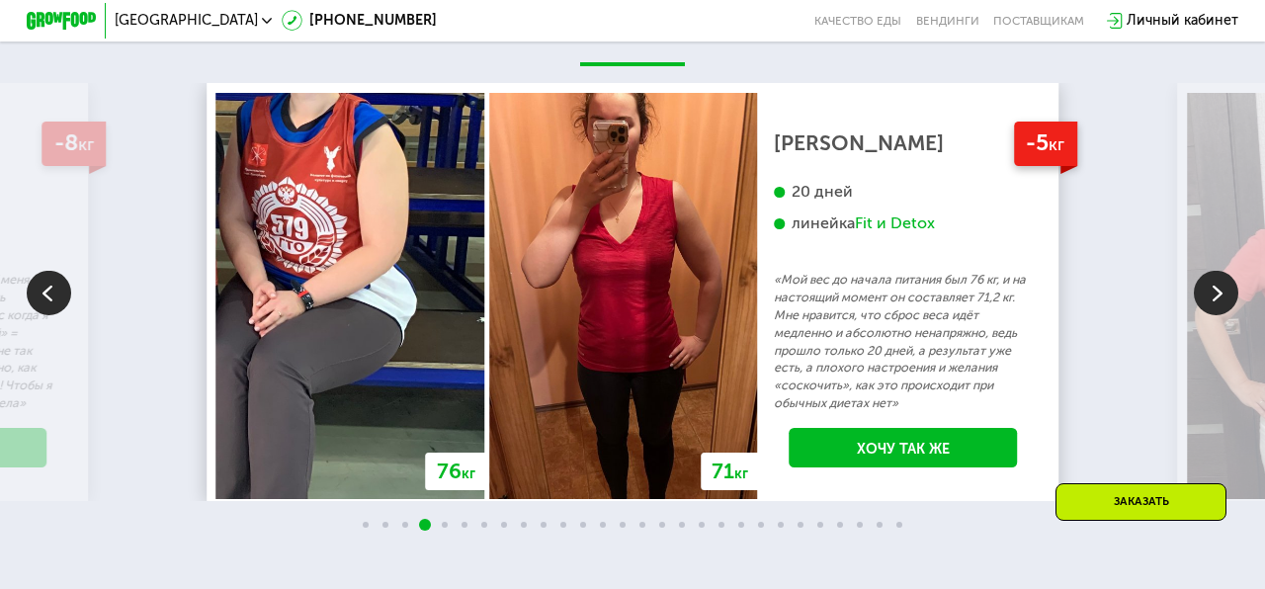
click at [1214, 292] on img at bounding box center [1216, 293] width 44 height 44
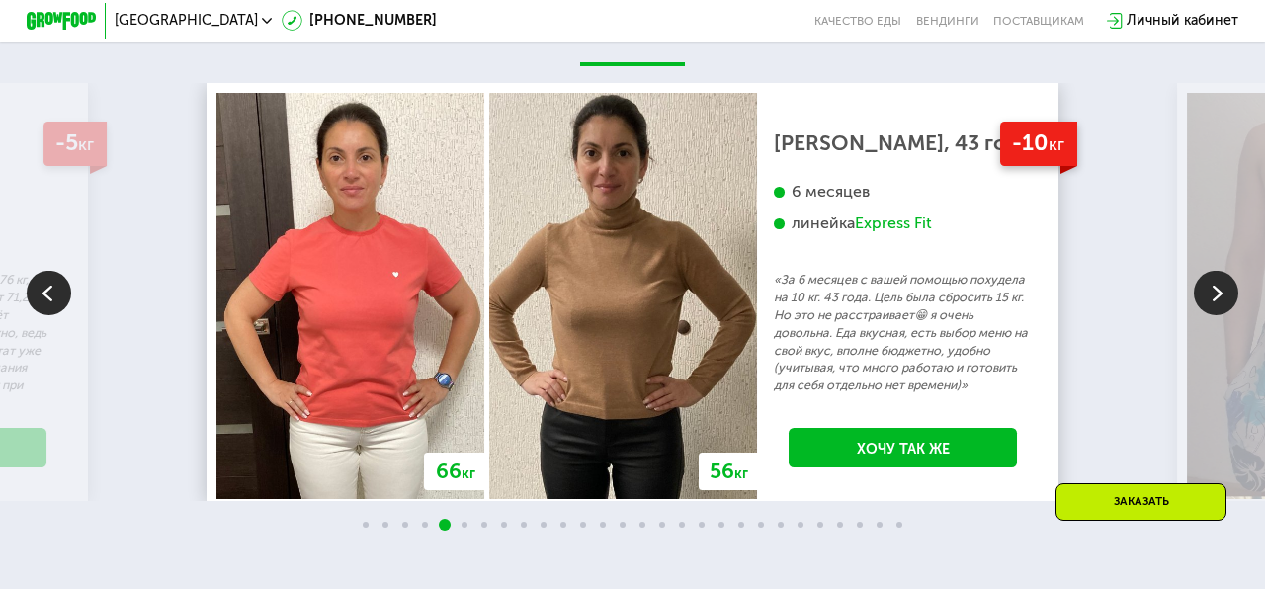
click at [1214, 293] on img at bounding box center [1216, 293] width 44 height 44
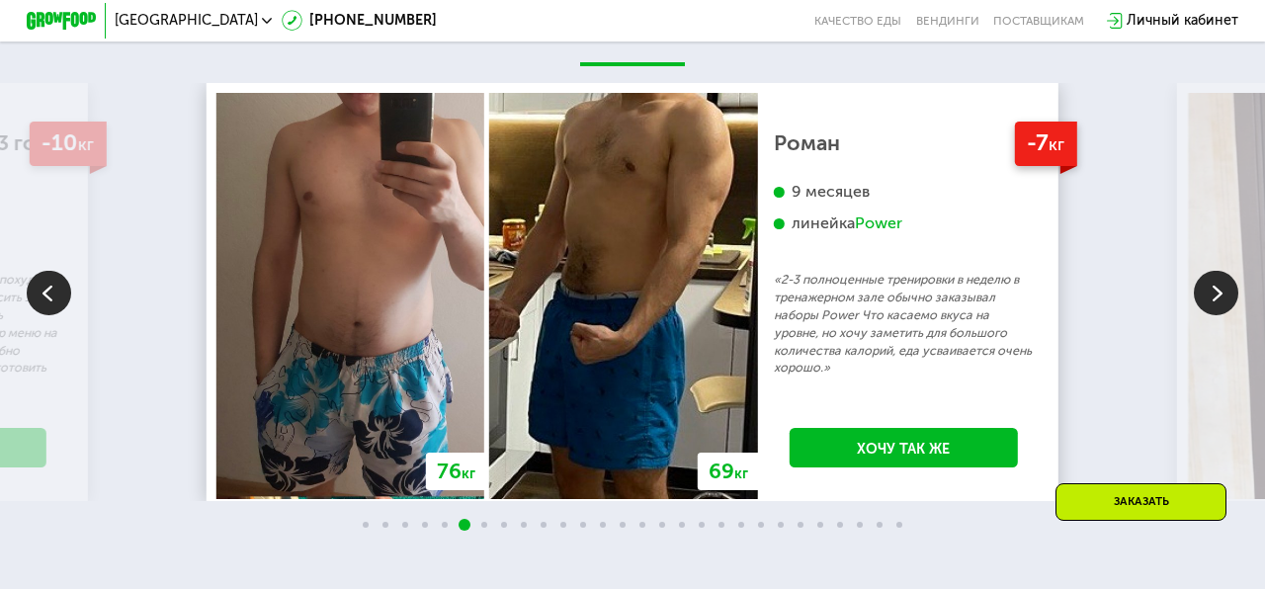
click at [1214, 293] on img at bounding box center [1216, 293] width 44 height 44
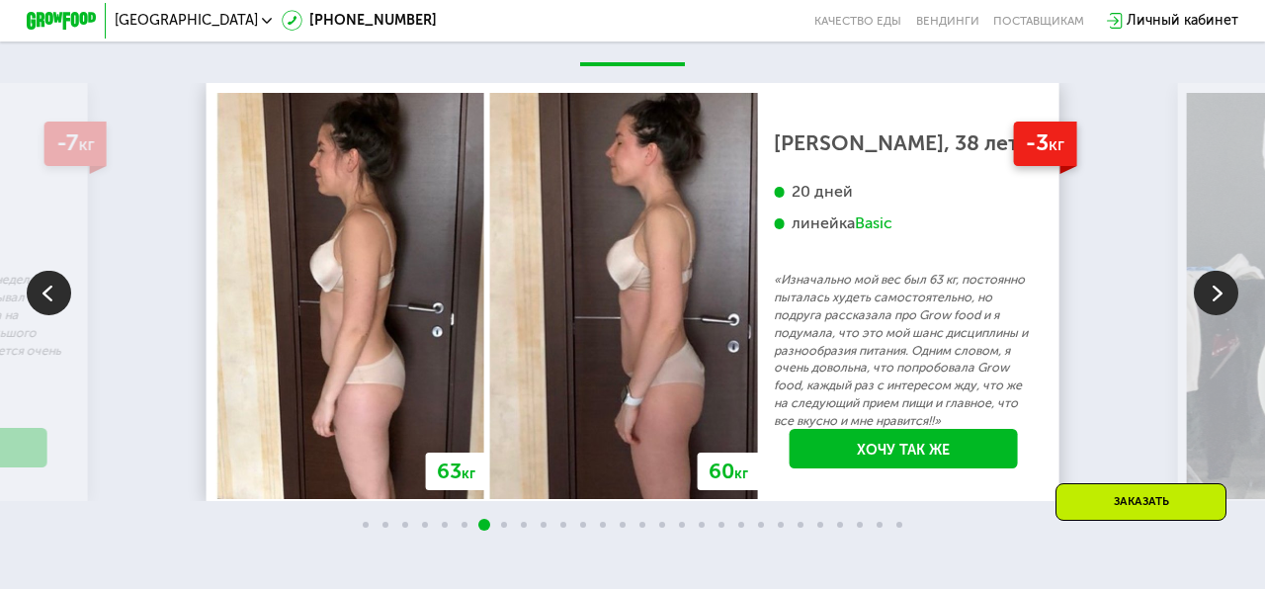
click at [1214, 293] on img at bounding box center [1216, 293] width 44 height 44
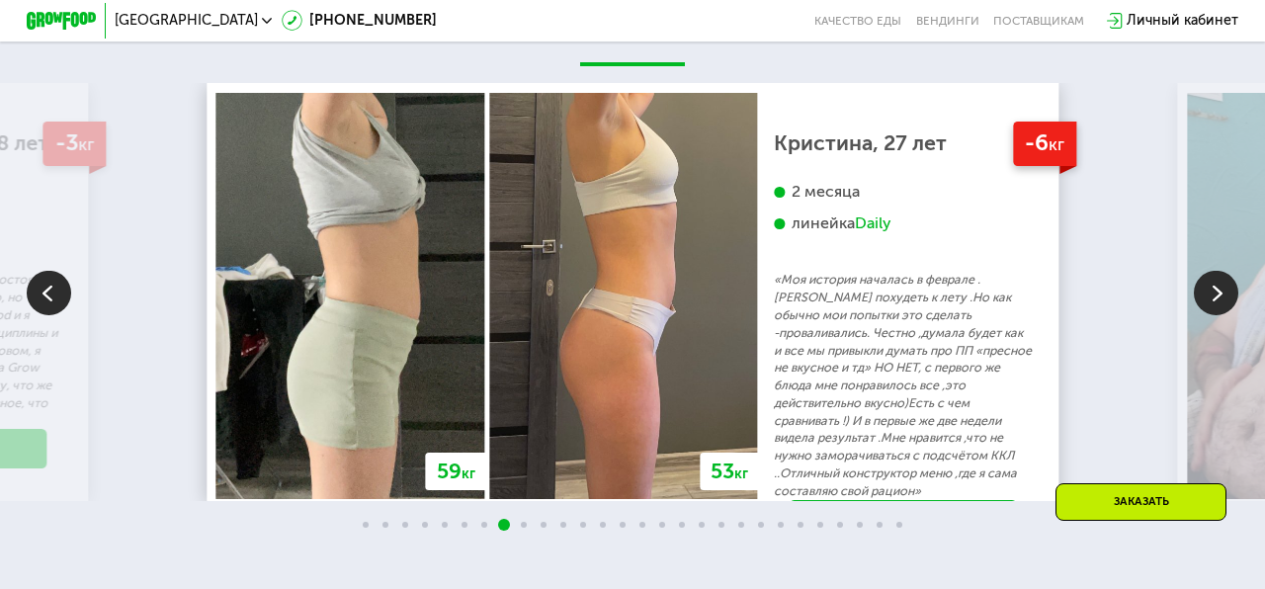
click at [1214, 293] on img at bounding box center [1216, 293] width 44 height 44
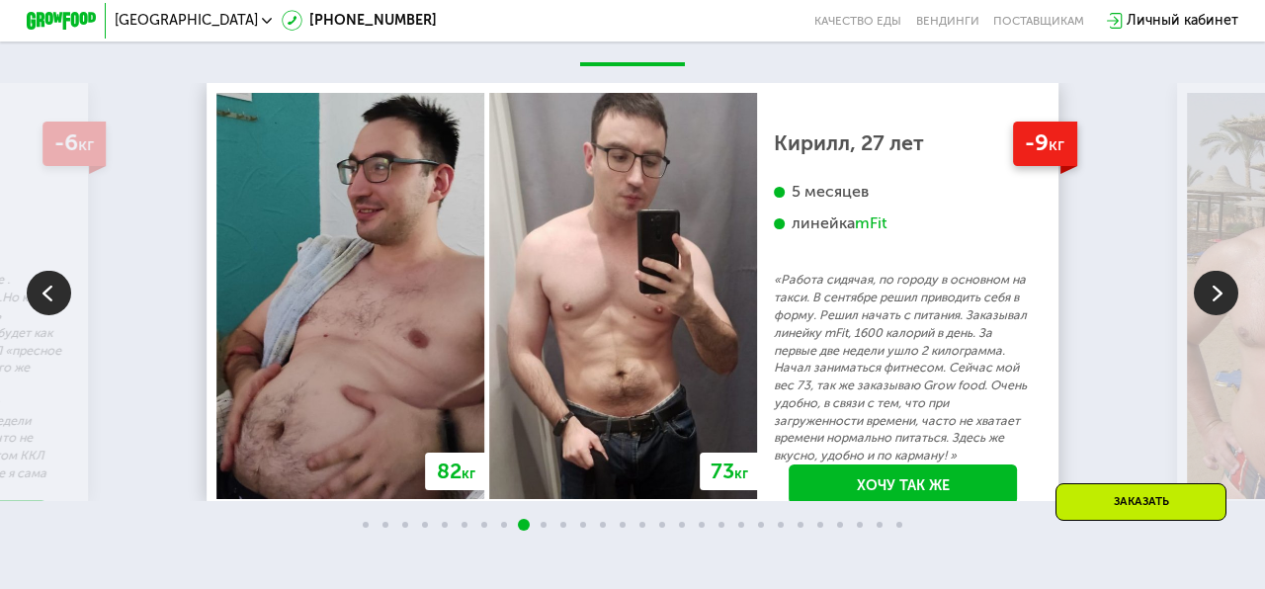
click at [1214, 293] on img at bounding box center [1216, 293] width 44 height 44
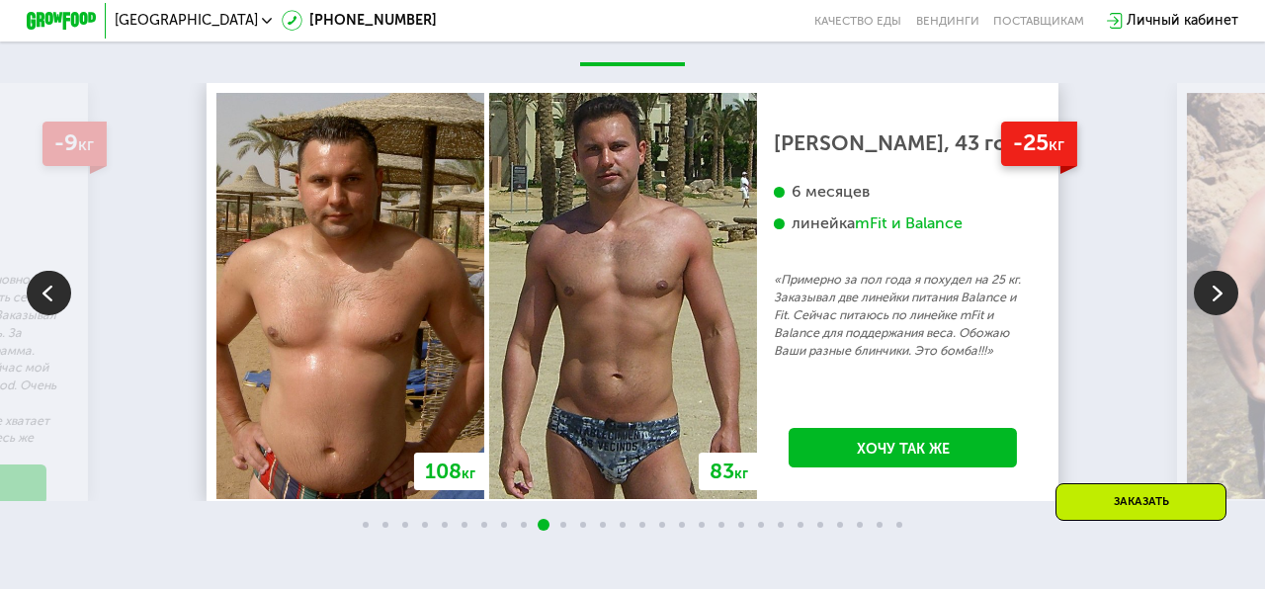
click at [1214, 293] on img at bounding box center [1216, 293] width 44 height 44
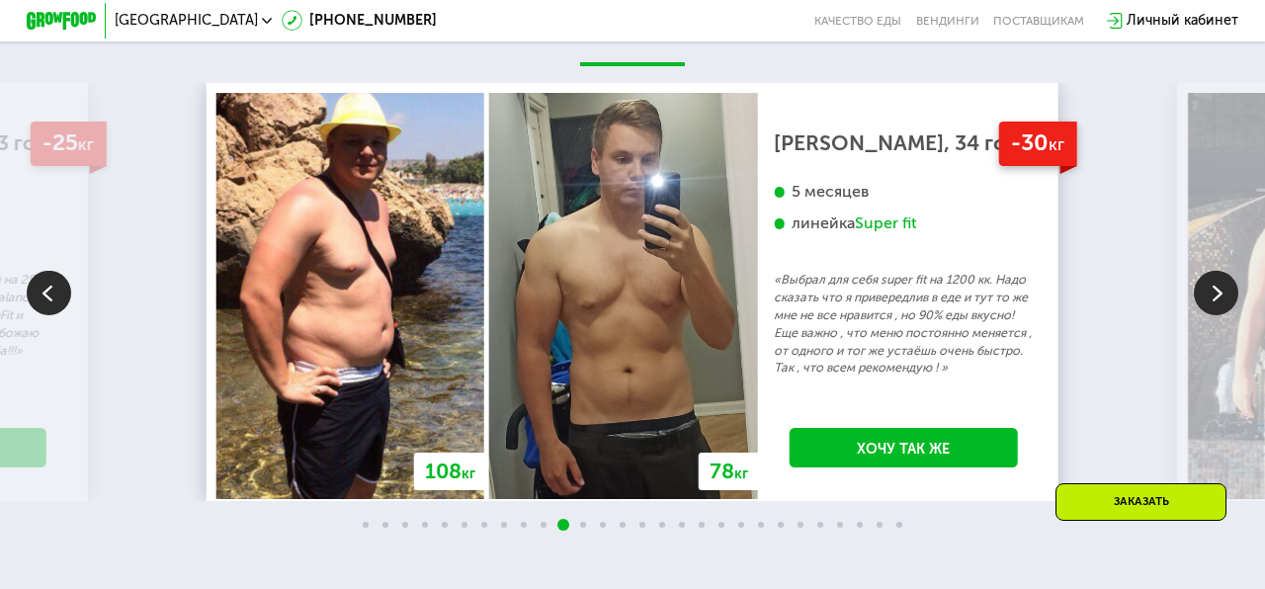
click at [1214, 293] on img at bounding box center [1216, 293] width 44 height 44
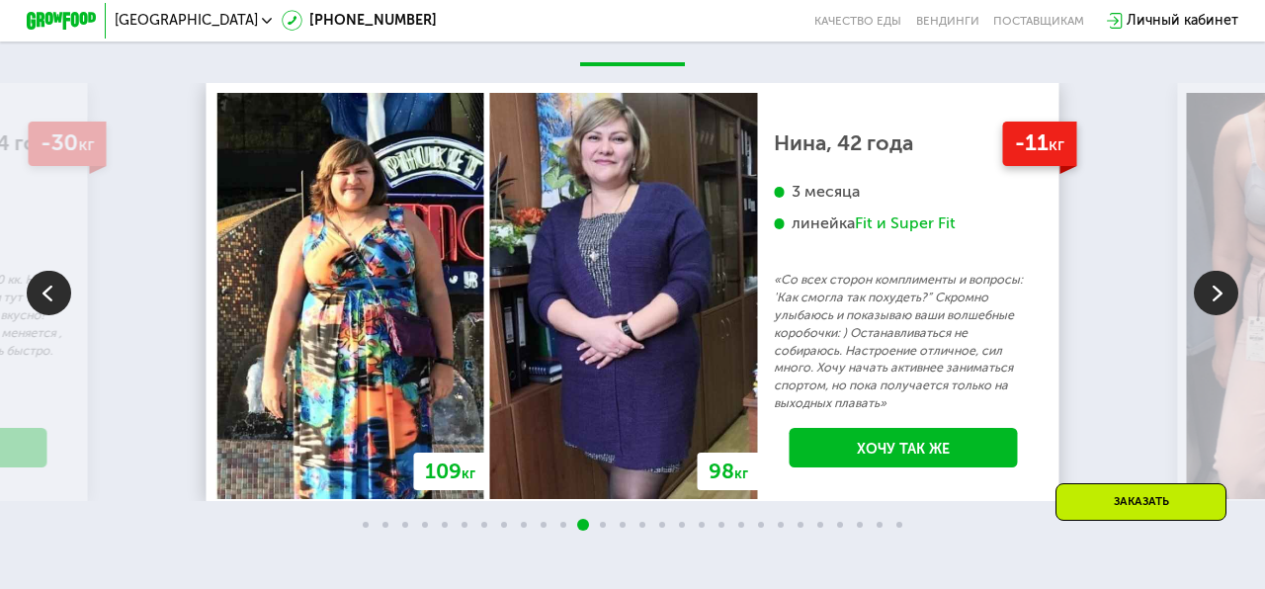
click at [1214, 293] on img at bounding box center [1216, 293] width 44 height 44
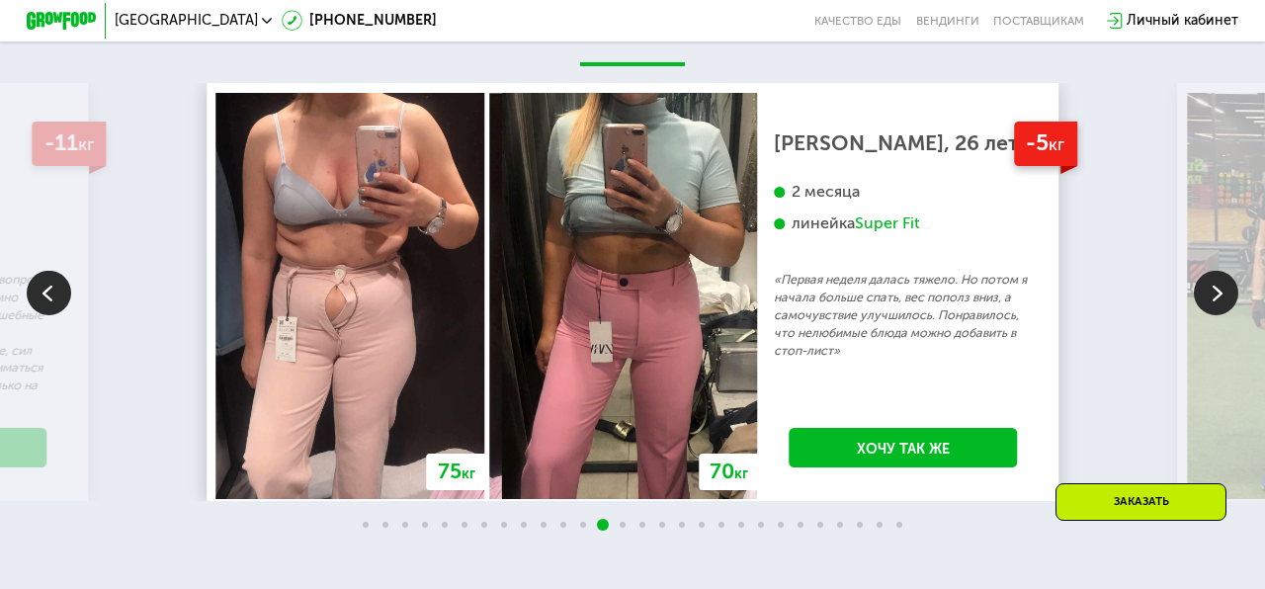
click at [1214, 293] on img at bounding box center [1216, 293] width 44 height 44
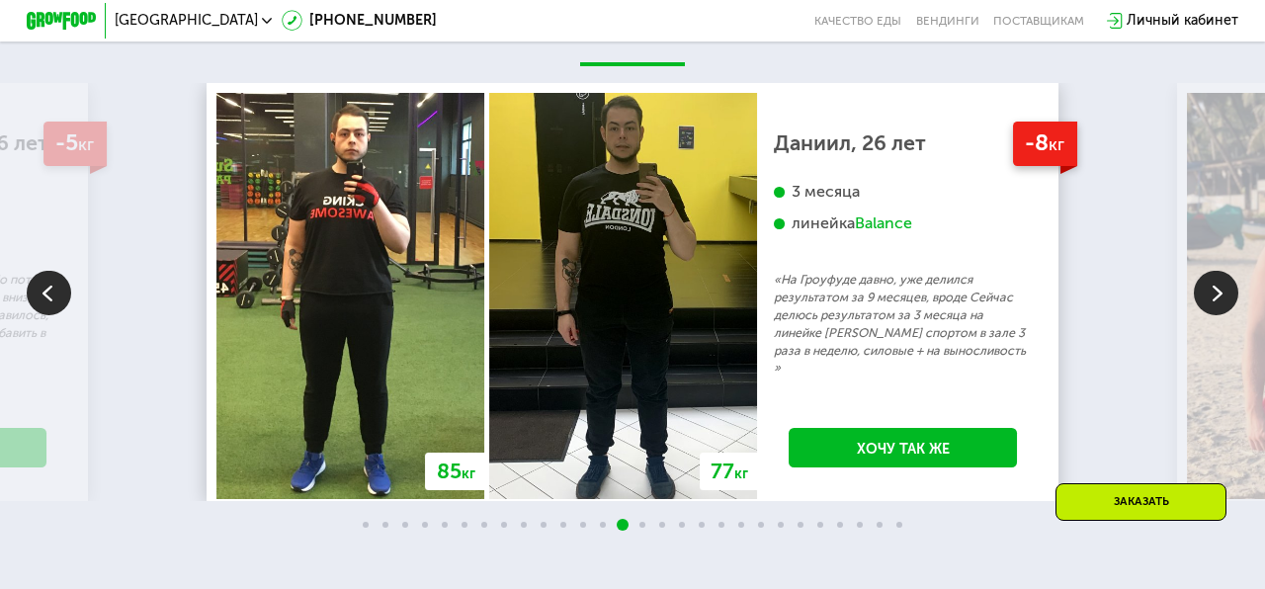
click at [1214, 293] on img at bounding box center [1216, 293] width 44 height 44
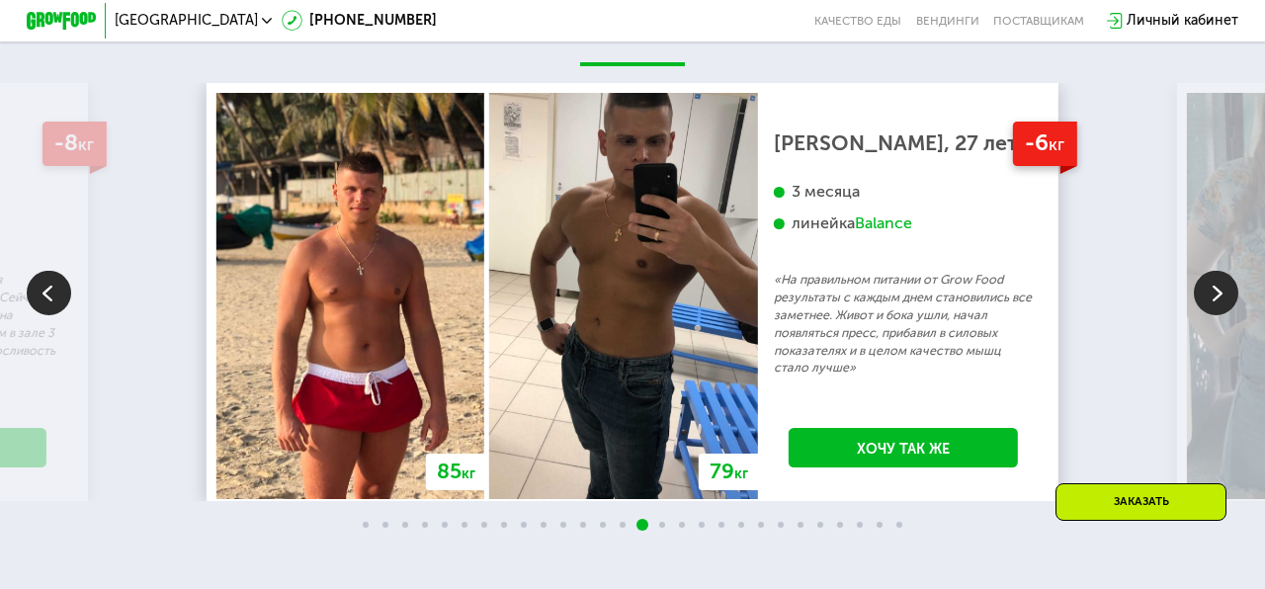
click at [1214, 293] on img at bounding box center [1216, 293] width 44 height 44
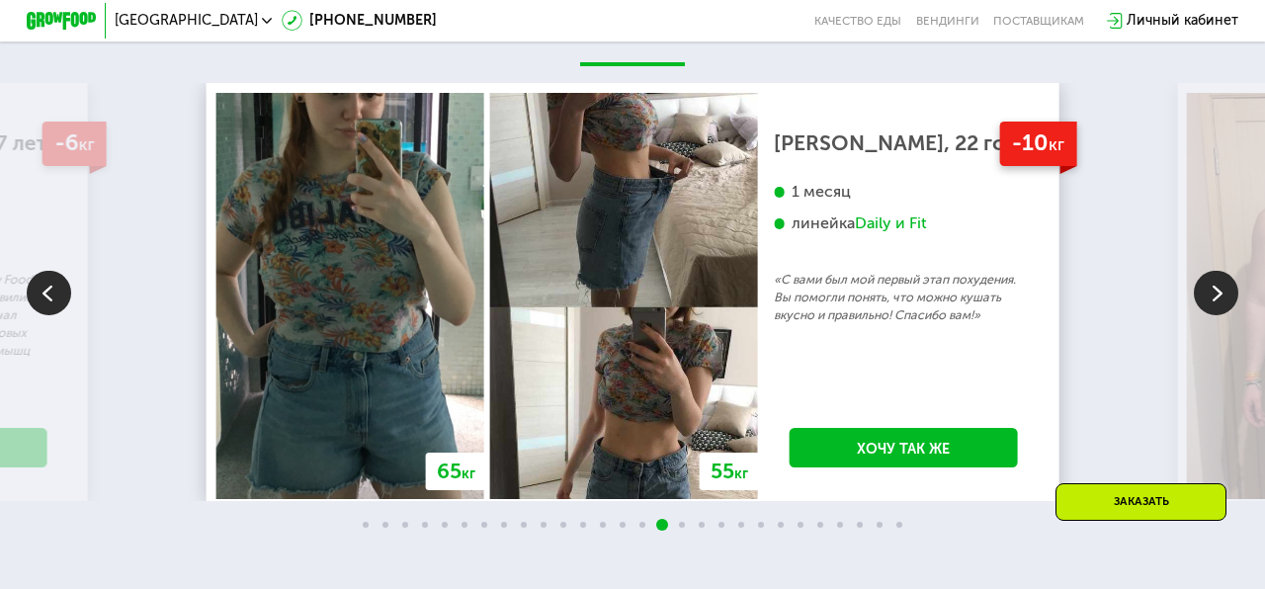
click at [1214, 293] on img at bounding box center [1216, 293] width 44 height 44
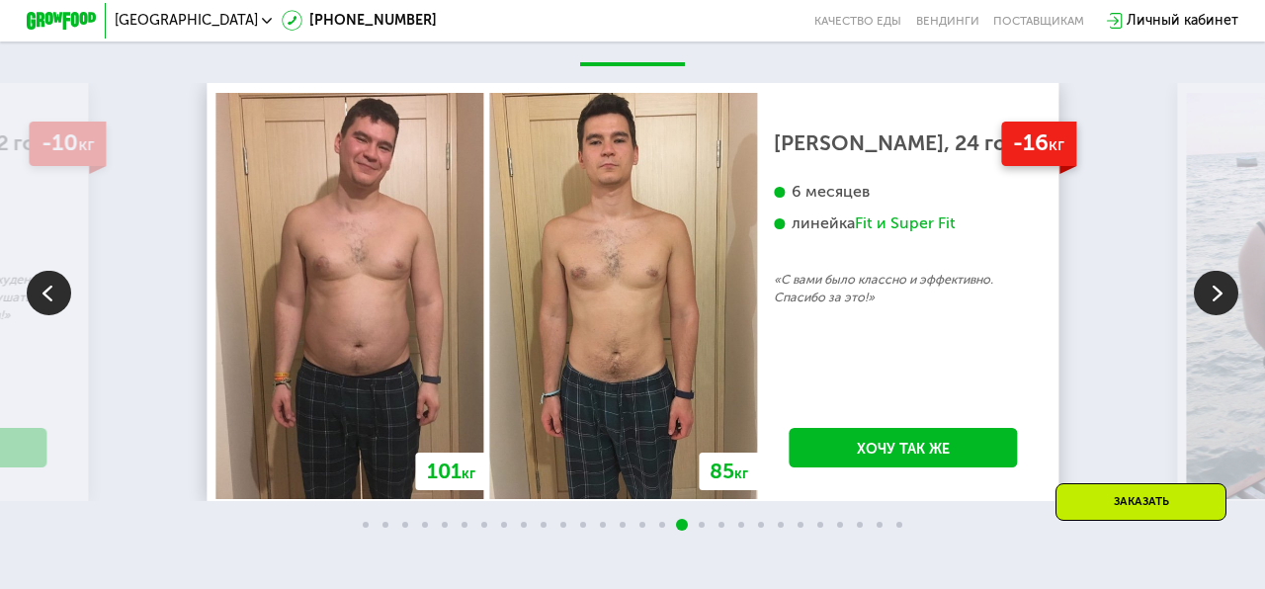
click at [1214, 293] on img at bounding box center [1216, 293] width 44 height 44
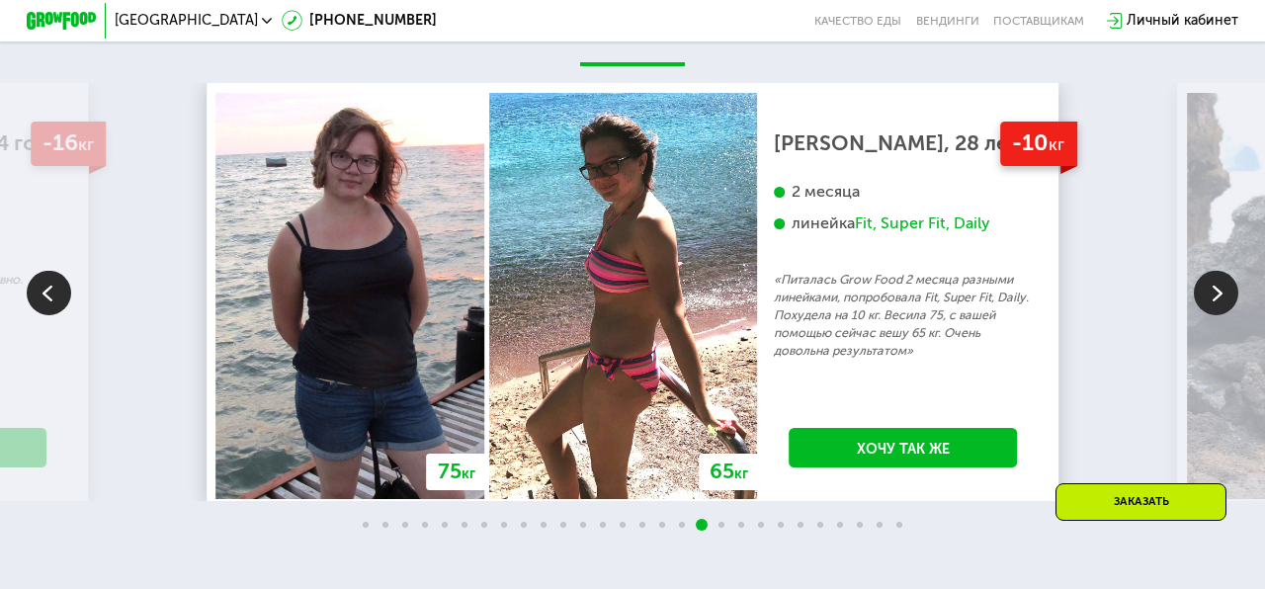
click at [1214, 293] on img at bounding box center [1216, 293] width 44 height 44
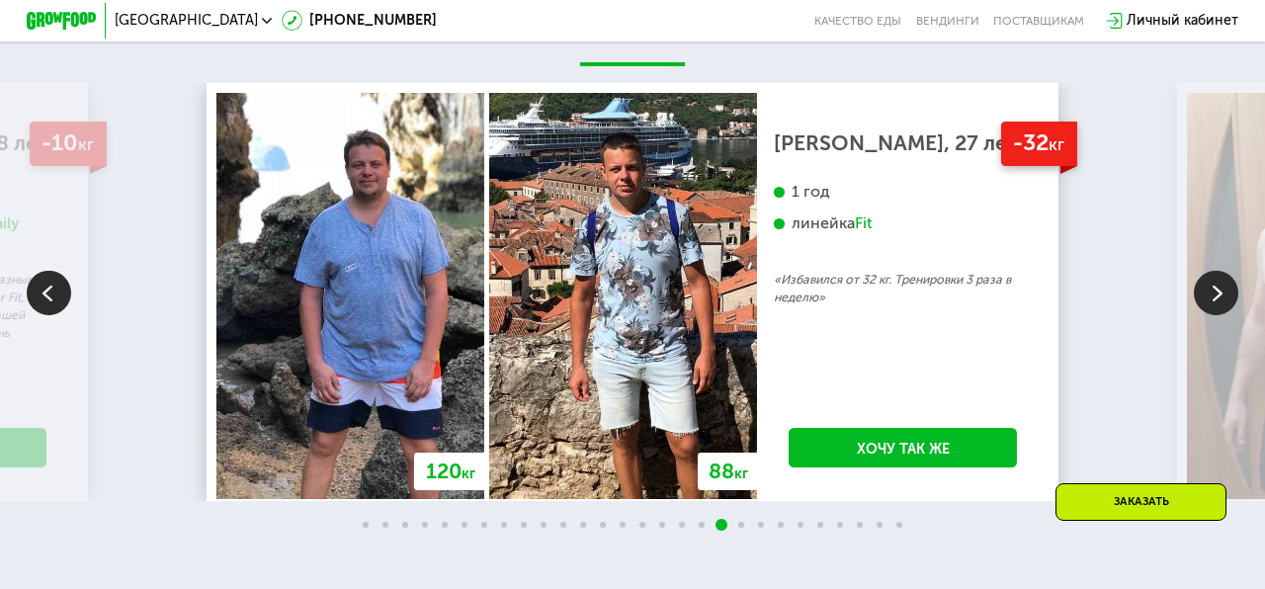
click at [1214, 293] on img at bounding box center [1216, 293] width 44 height 44
